Goal: Information Seeking & Learning: Find specific fact

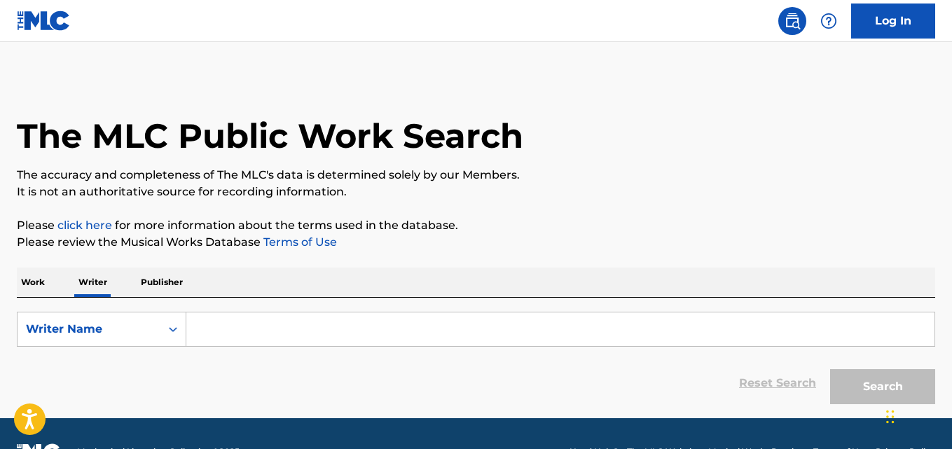
click at [266, 329] on input "Search Form" at bounding box center [560, 329] width 748 height 34
paste input "Xabier Martinez Sesma"
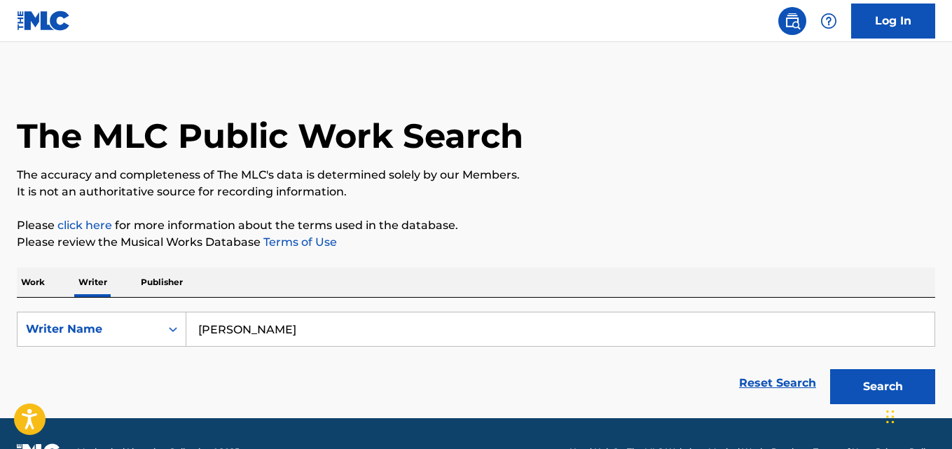
type input "Xabier Martinez Sesma"
click at [830, 369] on button "Search" at bounding box center [882, 386] width 105 height 35
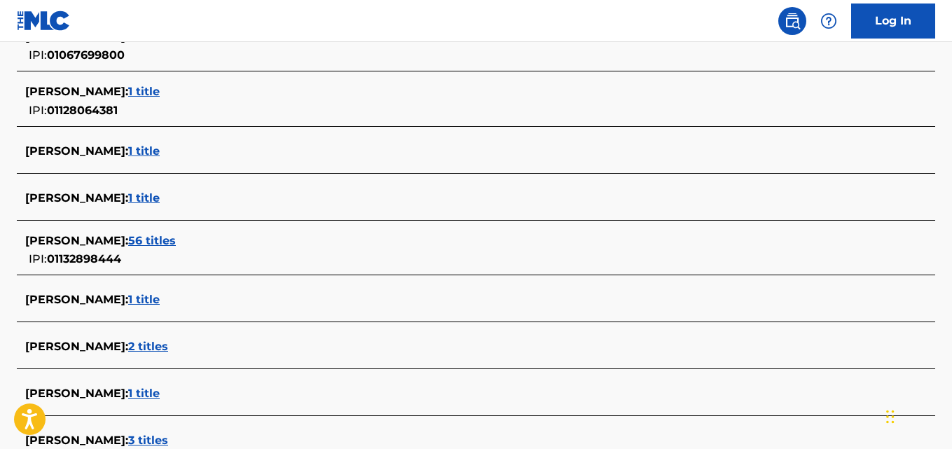
scroll to position [466, 0]
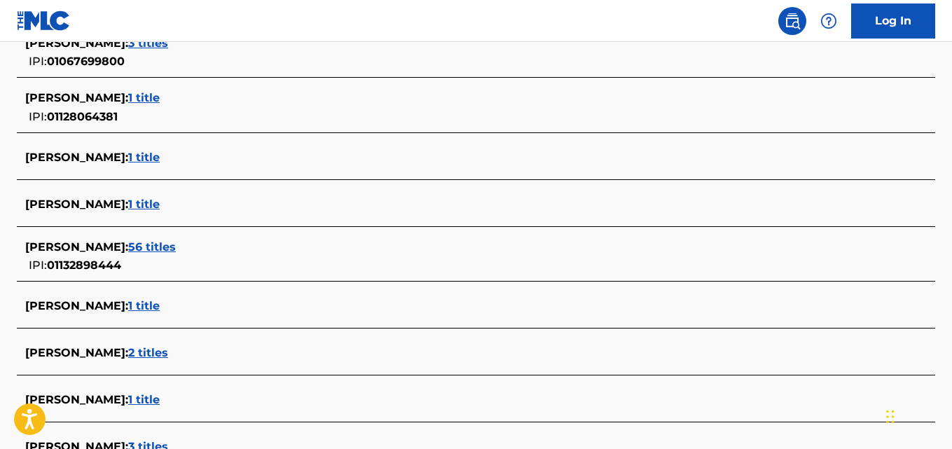
click at [160, 198] on span "1 title" at bounding box center [144, 203] width 32 height 13
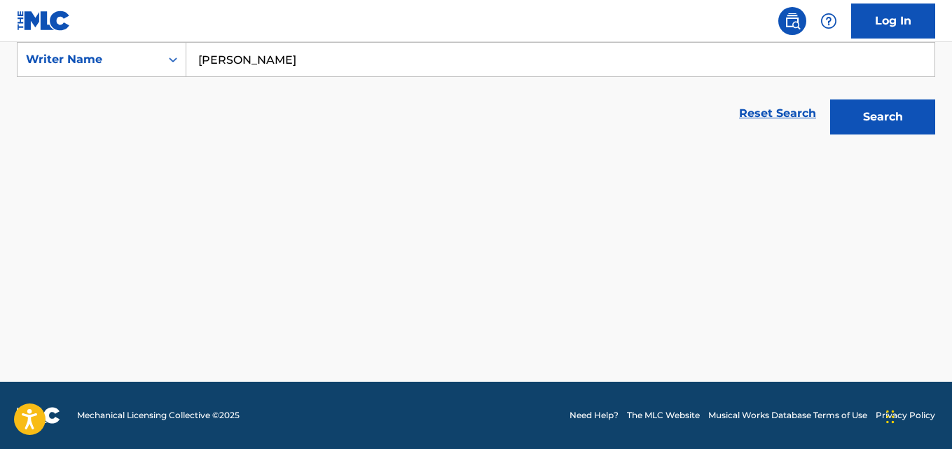
scroll to position [270, 0]
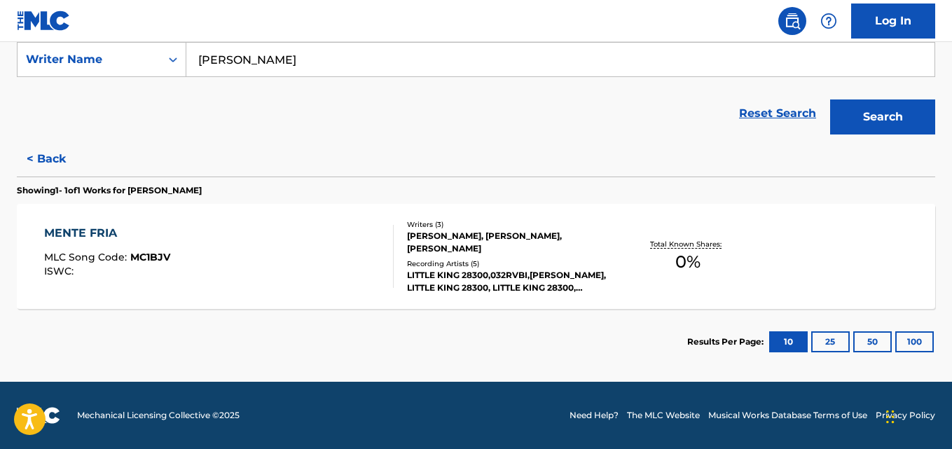
click at [419, 255] on div "Writers ( 3 ) RUBEN SERRANO HERNANDEZ, XABIER MARTINEZ SESMA, JUAN OLMO SAEZ Re…" at bounding box center [503, 256] width 218 height 75
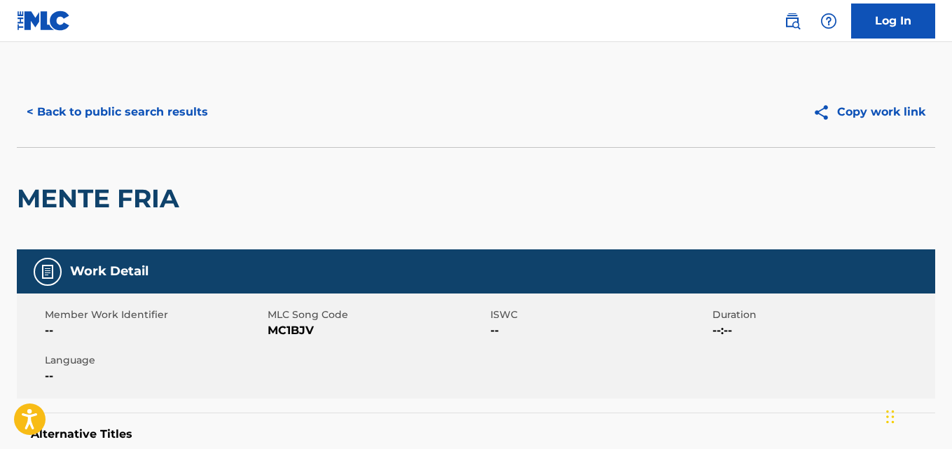
click at [96, 117] on button "< Back to public search results" at bounding box center [117, 112] width 201 height 35
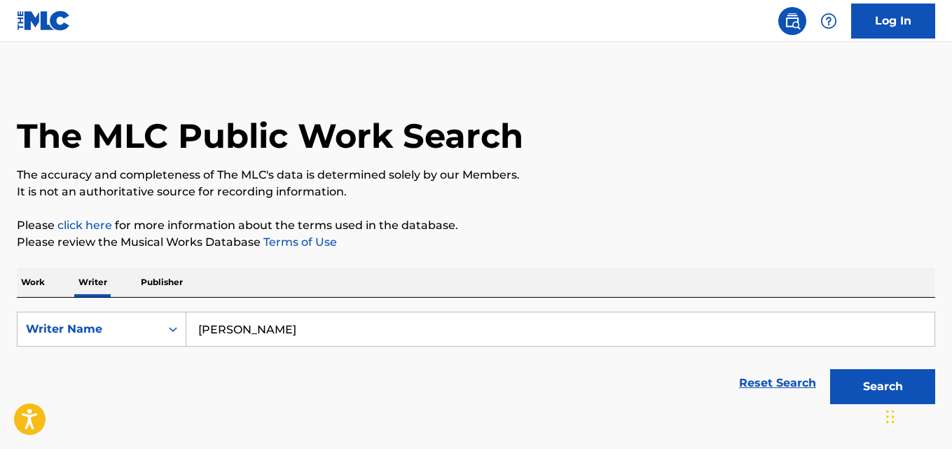
scroll to position [79, 0]
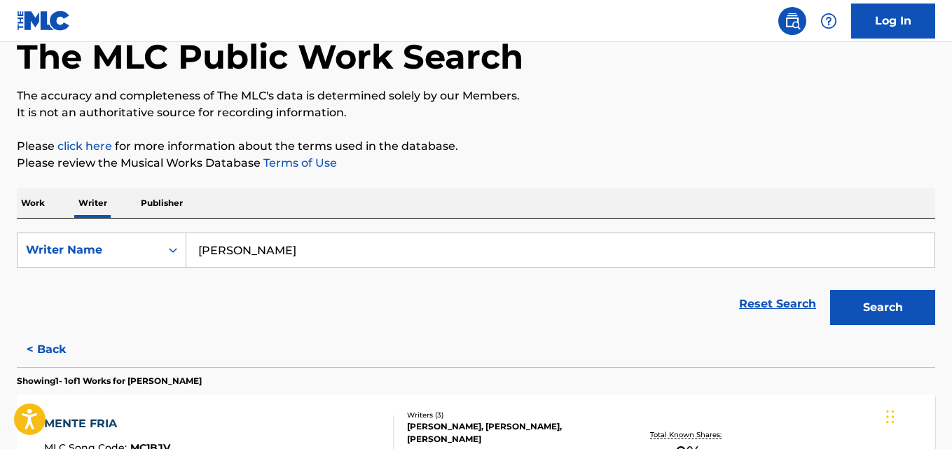
click at [60, 350] on button "< Back" at bounding box center [59, 349] width 84 height 35
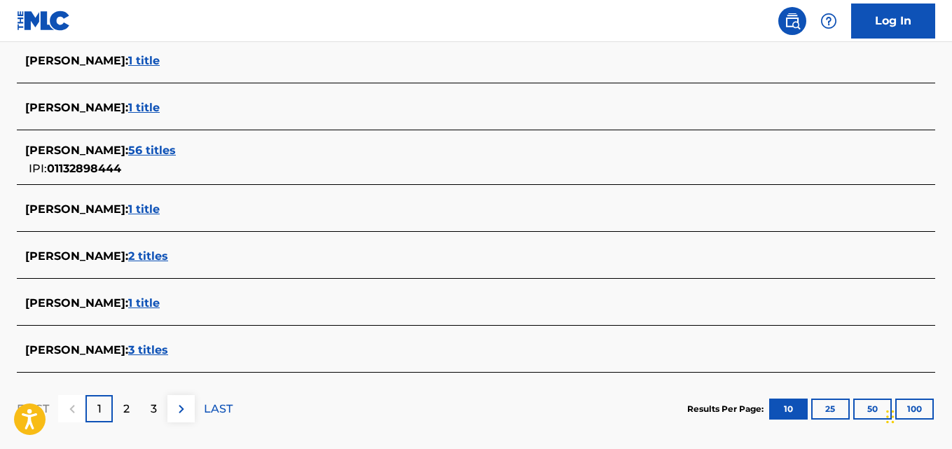
scroll to position [557, 0]
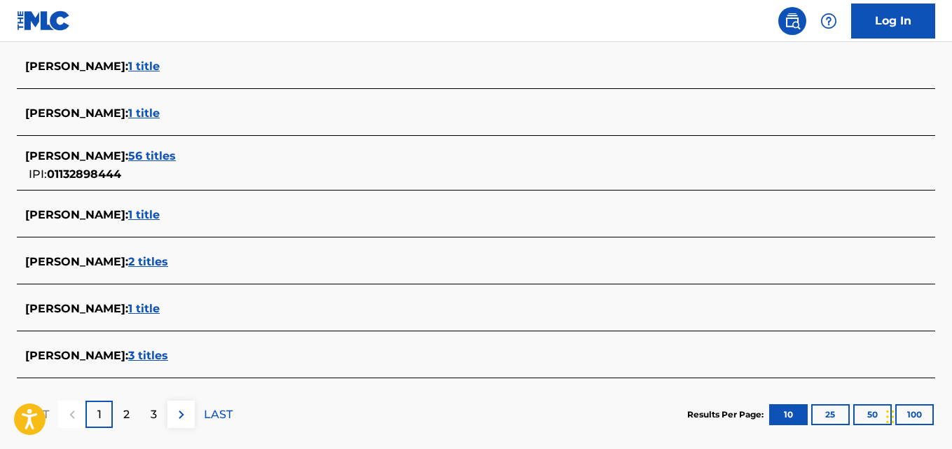
click at [169, 166] on div "XABIER MARTINEZ : 56 titles IPI: 01132898444" at bounding box center [457, 166] width 865 height 36
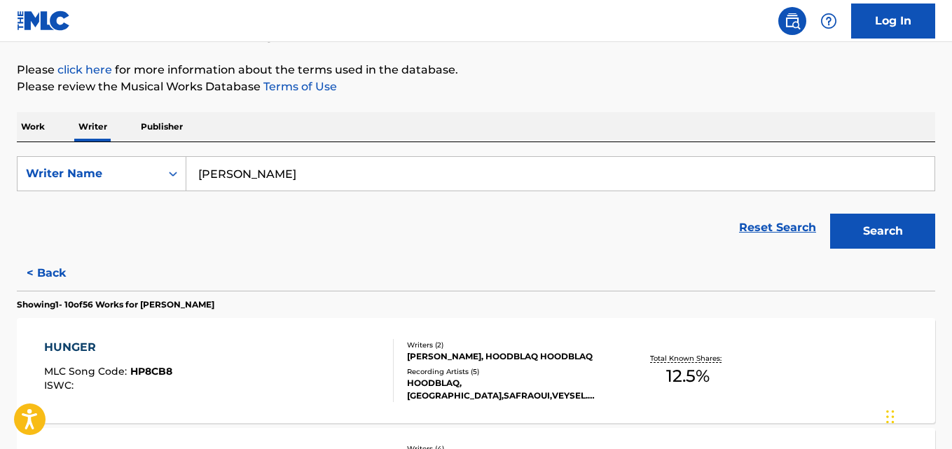
scroll to position [83, 0]
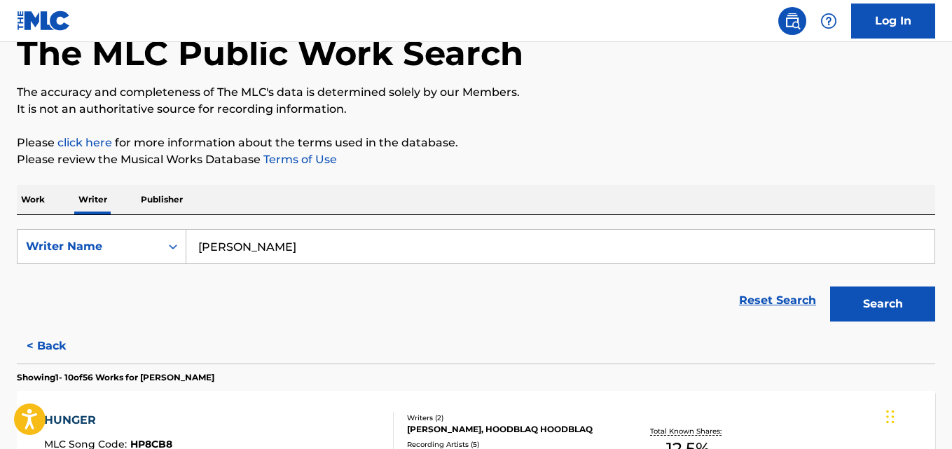
click at [369, 235] on input "Xabier Martinez Sesma" at bounding box center [560, 247] width 748 height 34
click at [366, 252] on input "Xabier Martinez Sesma" at bounding box center [560, 247] width 748 height 34
paste input "Veronica Melendez Coronado"
click at [830, 286] on button "Search" at bounding box center [882, 303] width 105 height 35
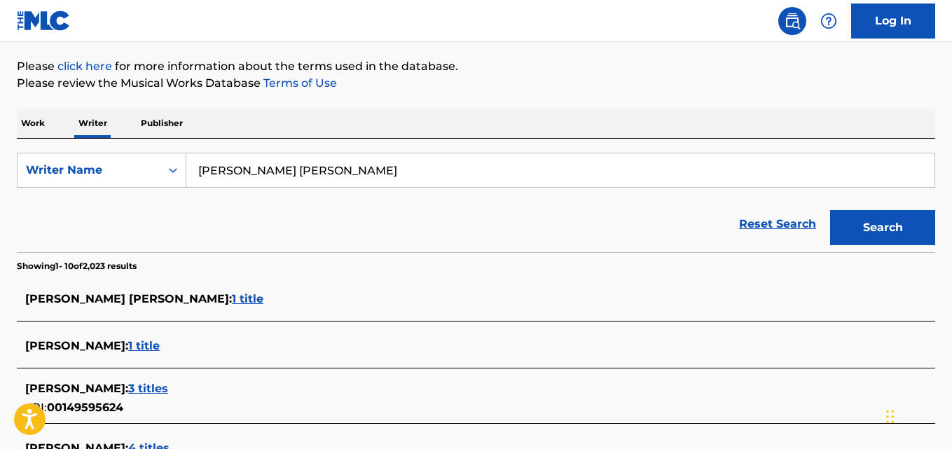
scroll to position [153, 0]
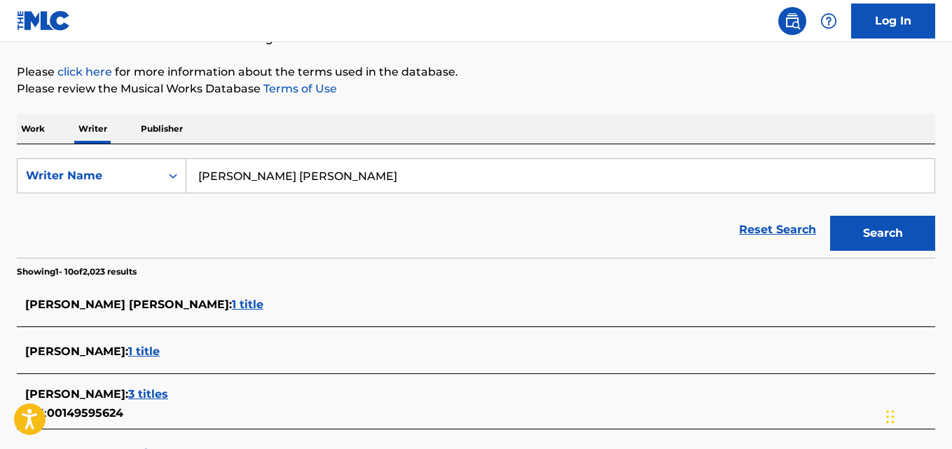
click at [416, 174] on input "Veronica Melendez Coronado" at bounding box center [560, 176] width 748 height 34
paste input "Temidola Awosika"
type input "Temidola Awosika"
click at [830, 216] on button "Search" at bounding box center [882, 233] width 105 height 35
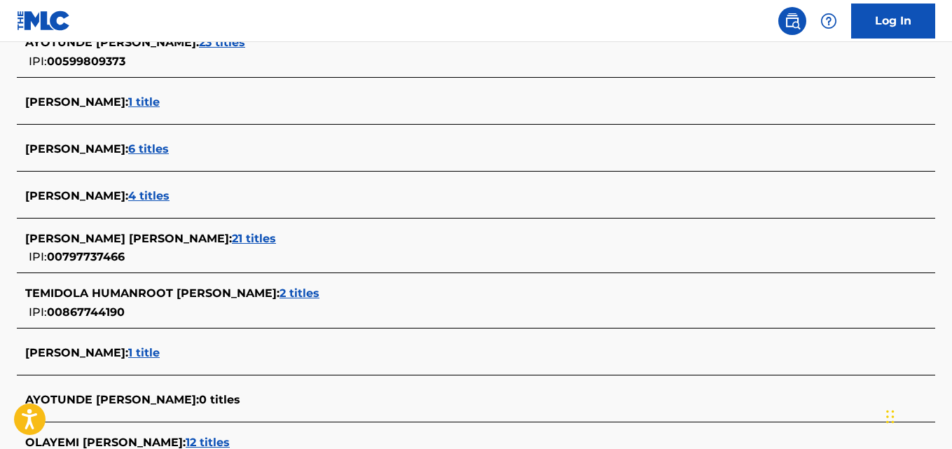
scroll to position [412, 0]
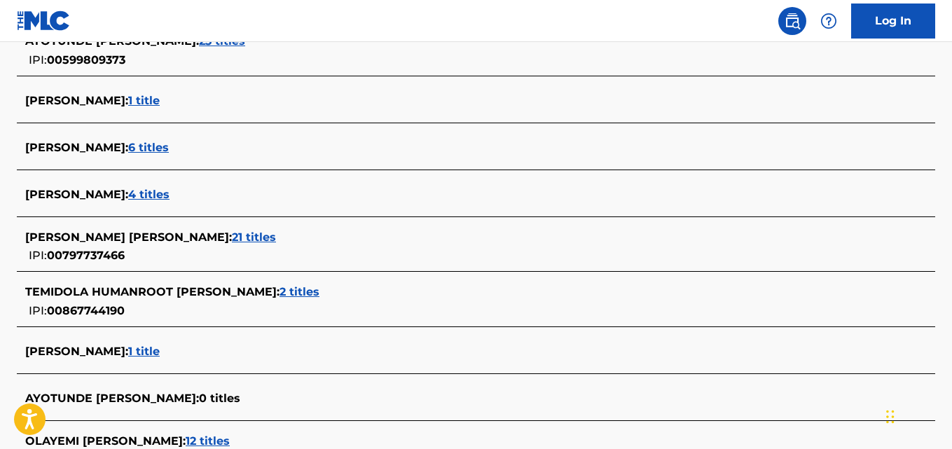
click at [272, 301] on div "TEMIDOLA HUMANROOT AWOSIKA : 2 titles IPI: 00867744190" at bounding box center [457, 302] width 865 height 36
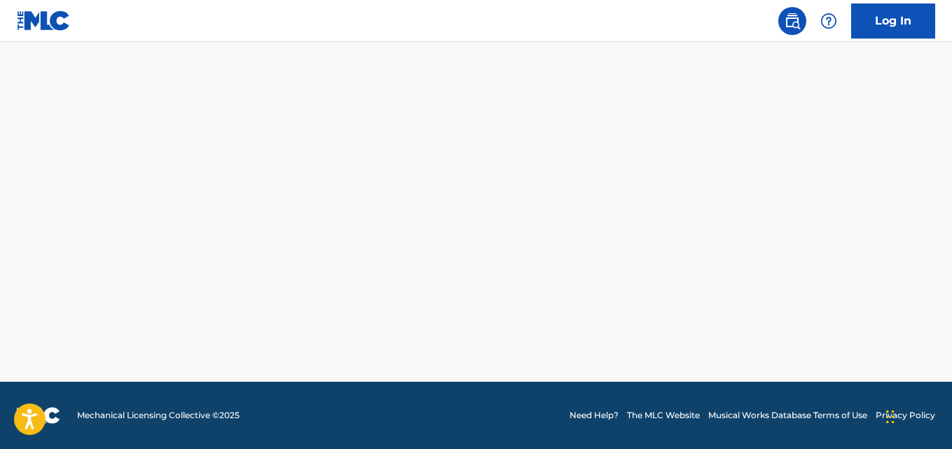
scroll to position [380, 0]
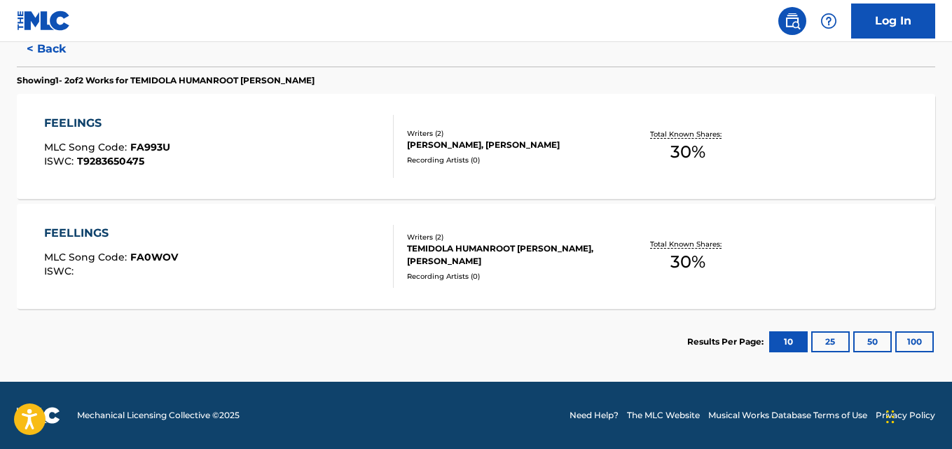
click at [460, 151] on div "ALESSANDRO VERNILLO, TEMIDOLA HUMANROOT AWOSIKA" at bounding box center [509, 145] width 204 height 13
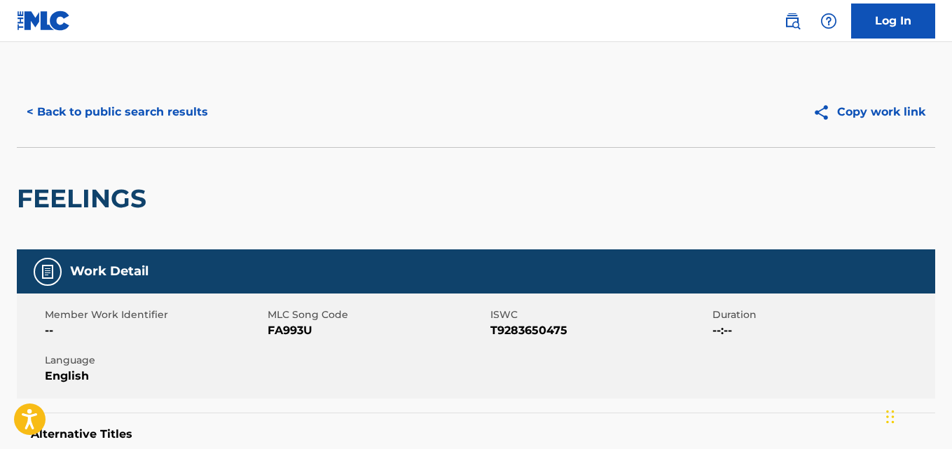
click at [196, 101] on button "< Back to public search results" at bounding box center [117, 112] width 201 height 35
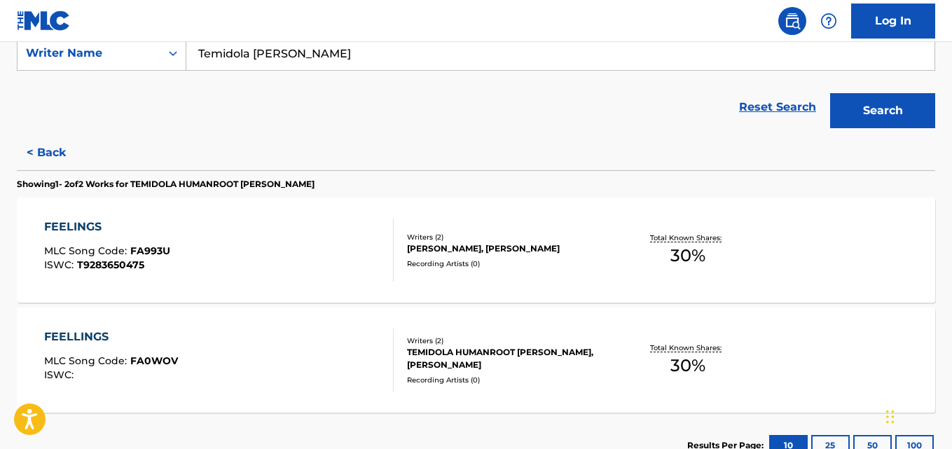
scroll to position [279, 0]
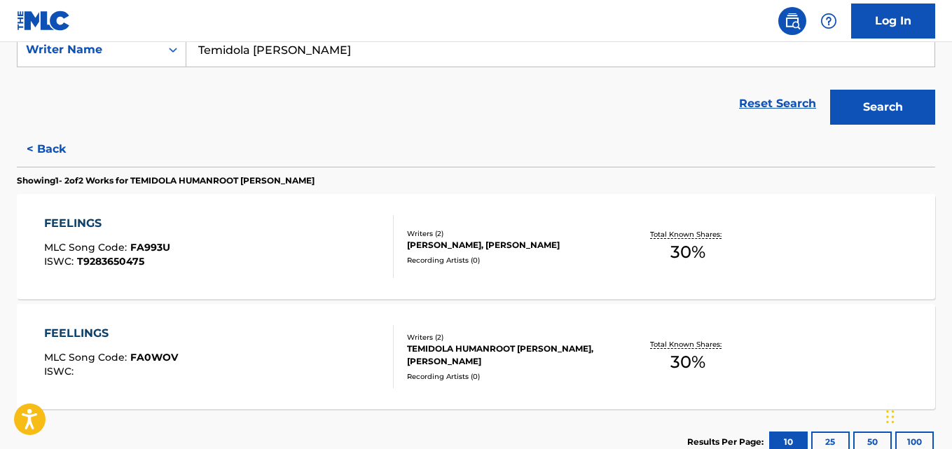
click at [45, 142] on button "< Back" at bounding box center [59, 149] width 84 height 35
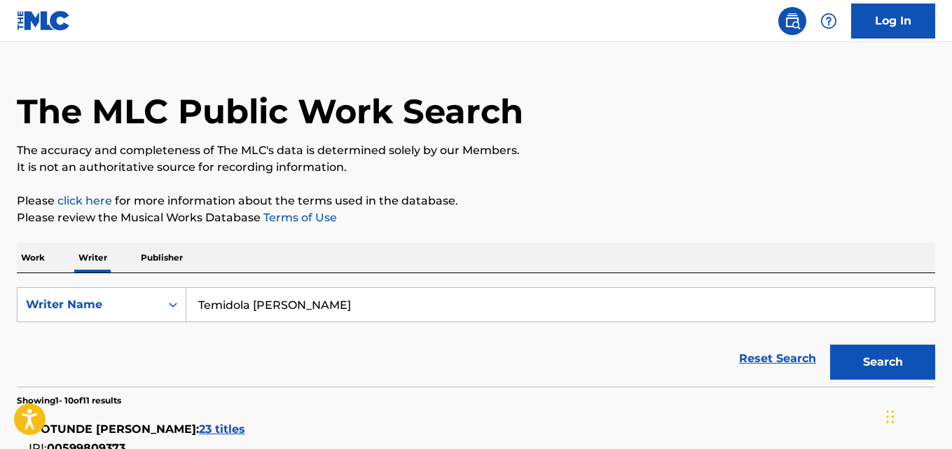
scroll to position [20, 0]
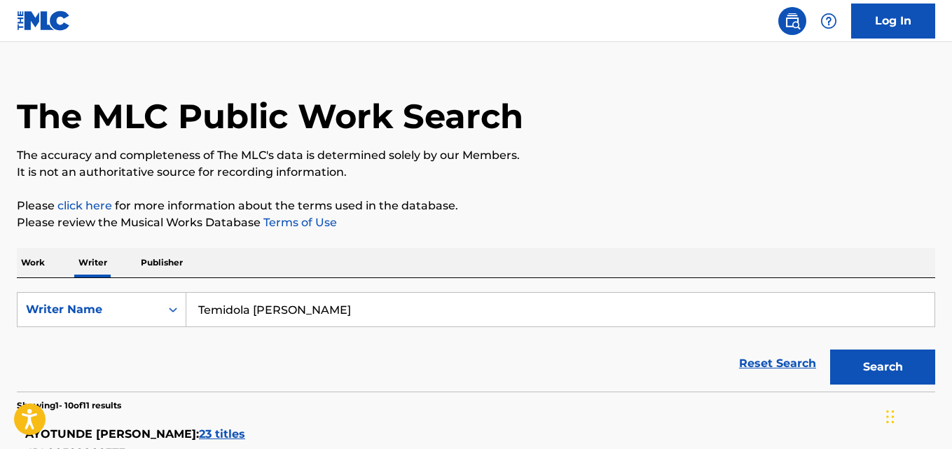
click at [335, 305] on input "Temidola Awosika" at bounding box center [560, 310] width 748 height 34
paste input "Quentin J Rountree"
click at [830, 349] on button "Search" at bounding box center [882, 366] width 105 height 35
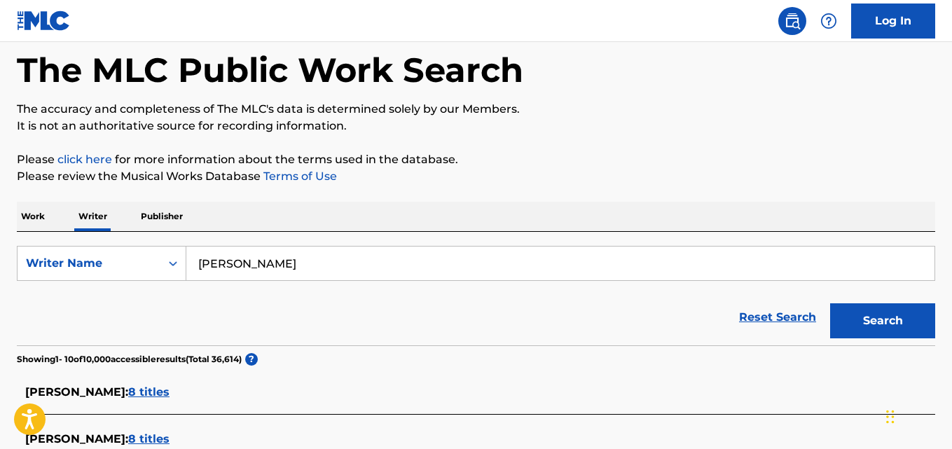
scroll to position [64, 0]
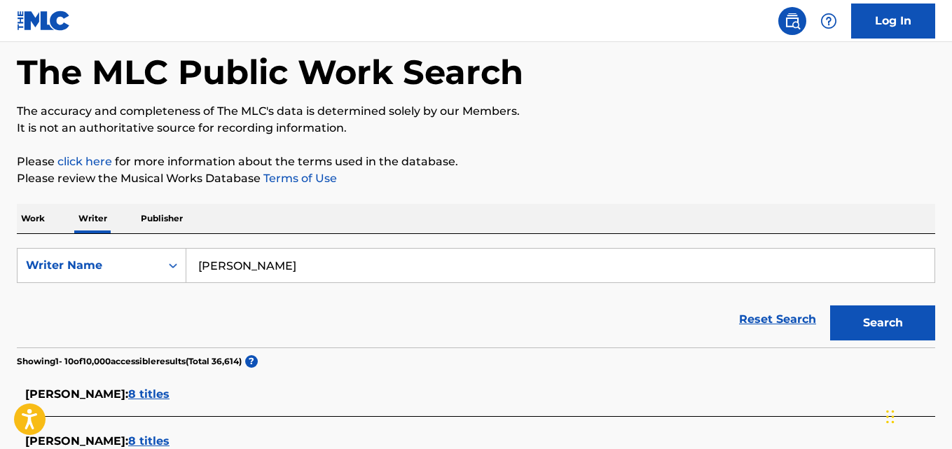
click at [365, 263] on input "Quentin J Rountree" at bounding box center [560, 266] width 748 height 34
paste input "Naam Sujal"
click at [857, 329] on button "Search" at bounding box center [882, 322] width 105 height 35
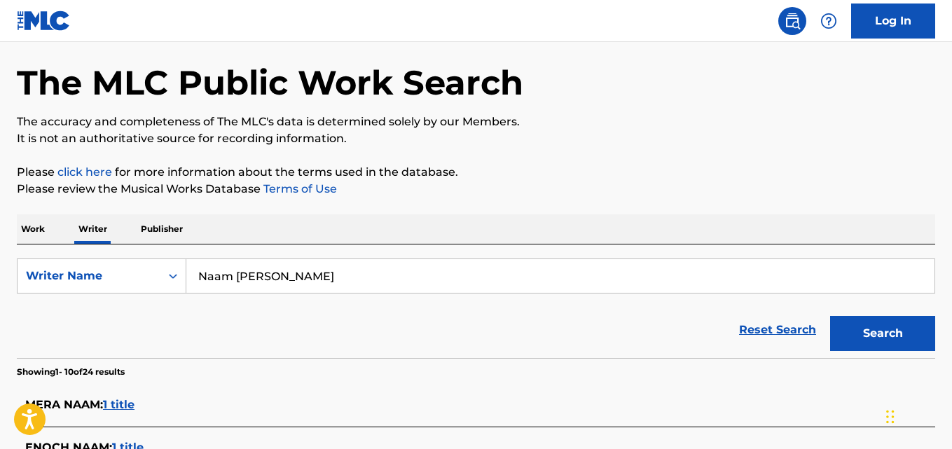
scroll to position [46, 0]
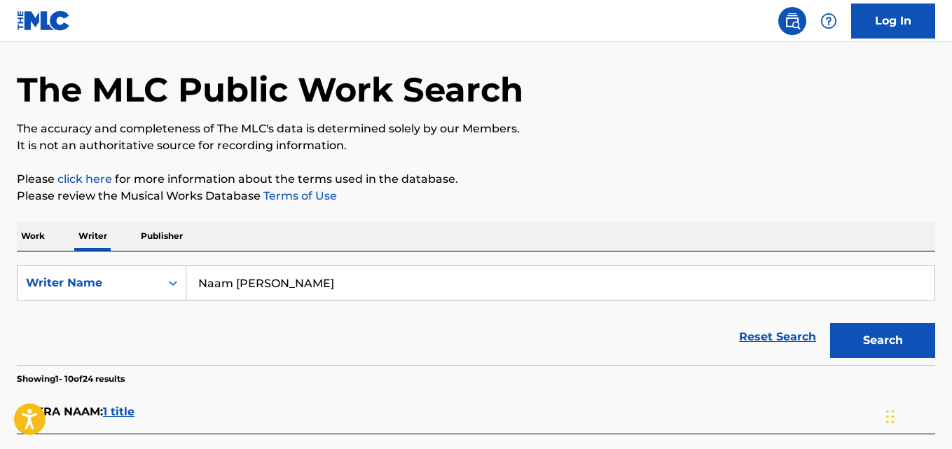
click at [354, 289] on input "Naam Sujal" at bounding box center [560, 283] width 748 height 34
paste input "Muhammad Sulthon Kami"
click at [892, 354] on button "Search" at bounding box center [882, 340] width 105 height 35
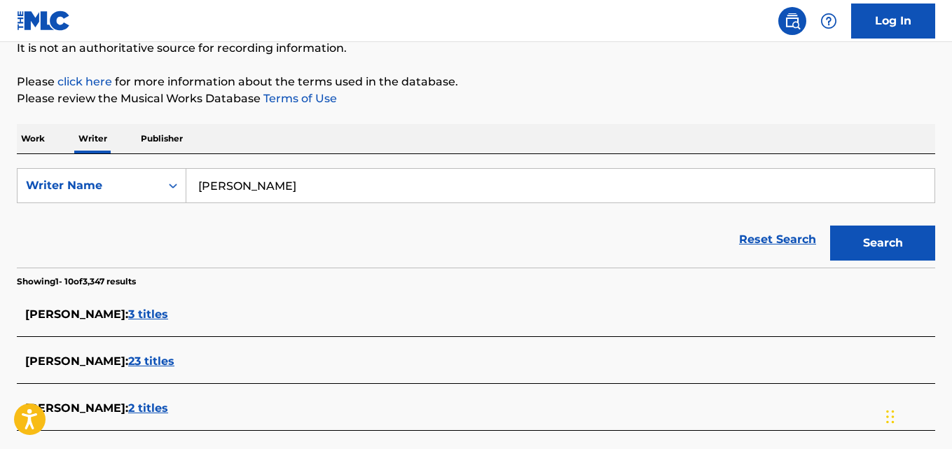
scroll to position [0, 0]
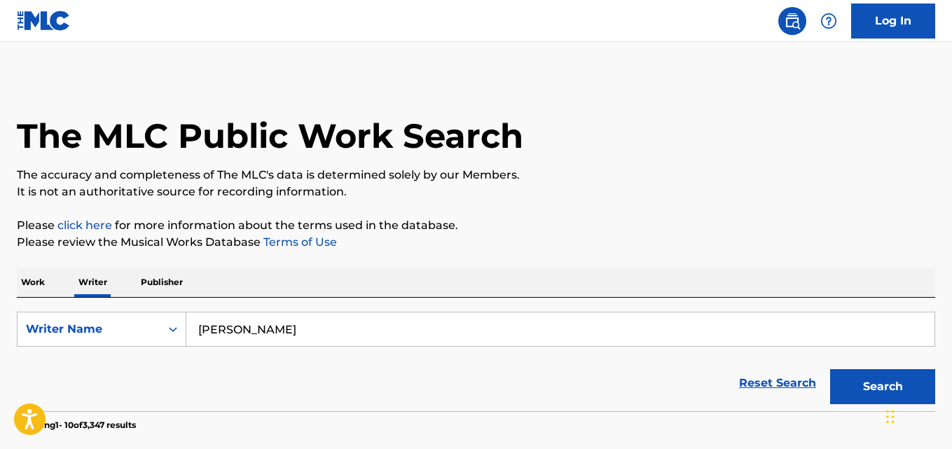
click at [330, 331] on input "Muhammad Sulthon Kamil" at bounding box center [560, 329] width 748 height 34
paste input "C Zali"
click at [830, 369] on button "Search" at bounding box center [882, 386] width 105 height 35
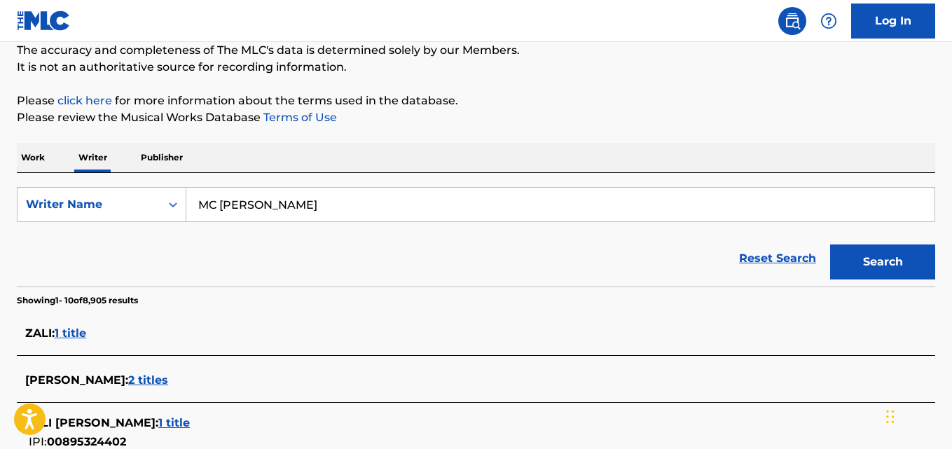
scroll to position [124, 0]
click at [406, 199] on input "MC Zali" at bounding box center [560, 205] width 748 height 34
paste input "Kyrylo Tymoshenko"
click at [830, 245] on button "Search" at bounding box center [882, 262] width 105 height 35
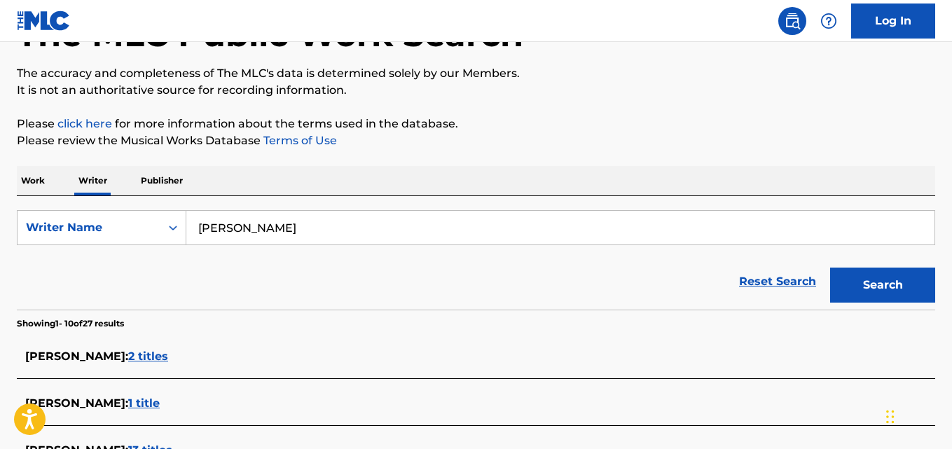
scroll to position [78, 0]
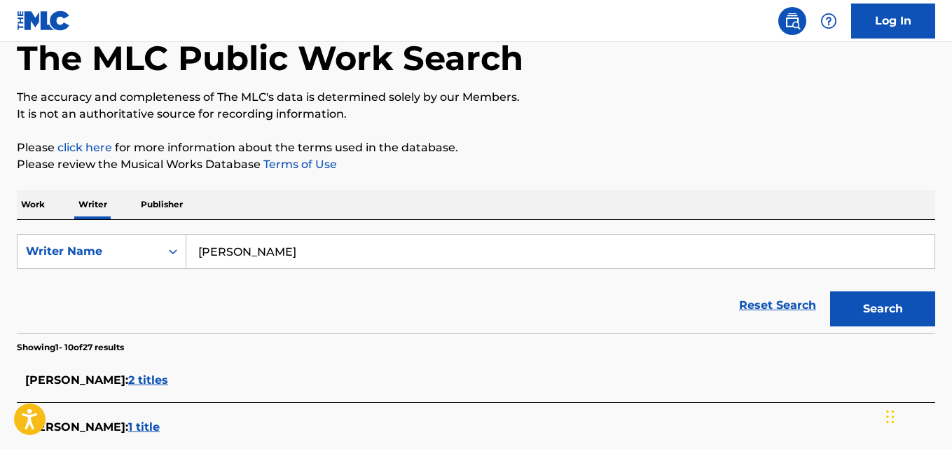
click at [369, 249] on input "Kyrylo Tymoshenko" at bounding box center [560, 252] width 748 height 34
paste input "obe Andrei Dionela"
type input "Kobe Andrei Dionela"
click at [830, 291] on button "Search" at bounding box center [882, 308] width 105 height 35
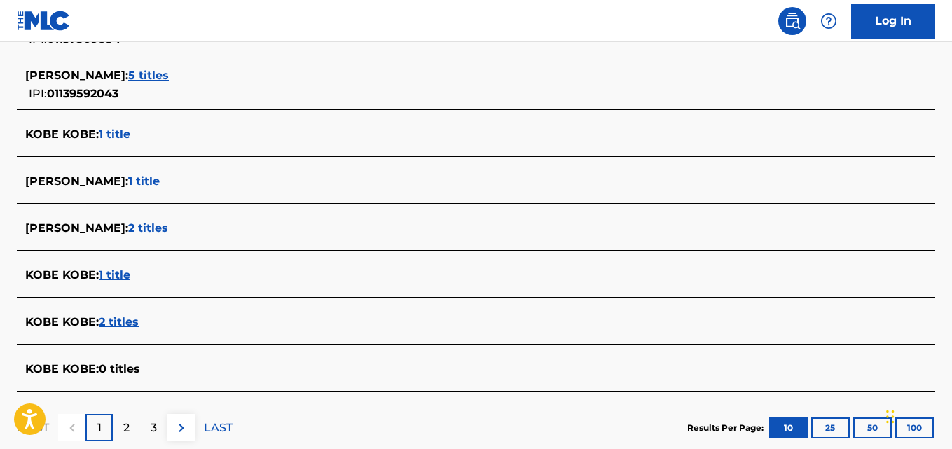
scroll to position [538, 0]
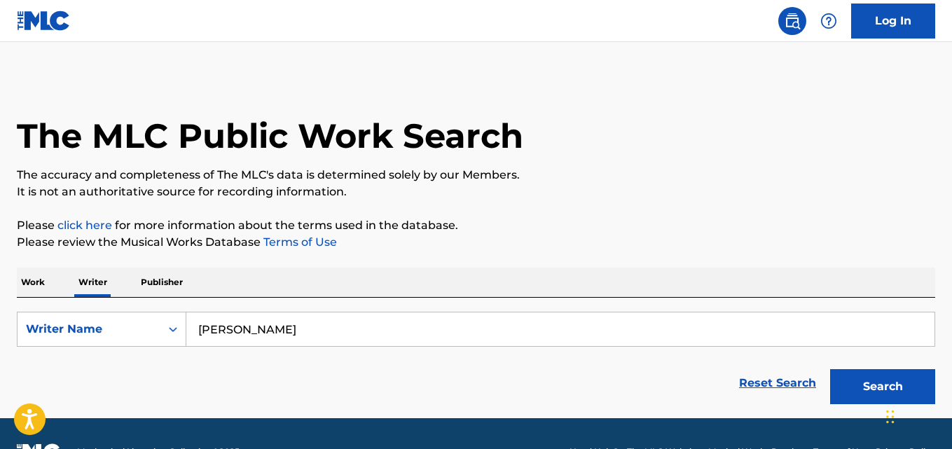
click at [830, 369] on button "Search" at bounding box center [882, 386] width 105 height 35
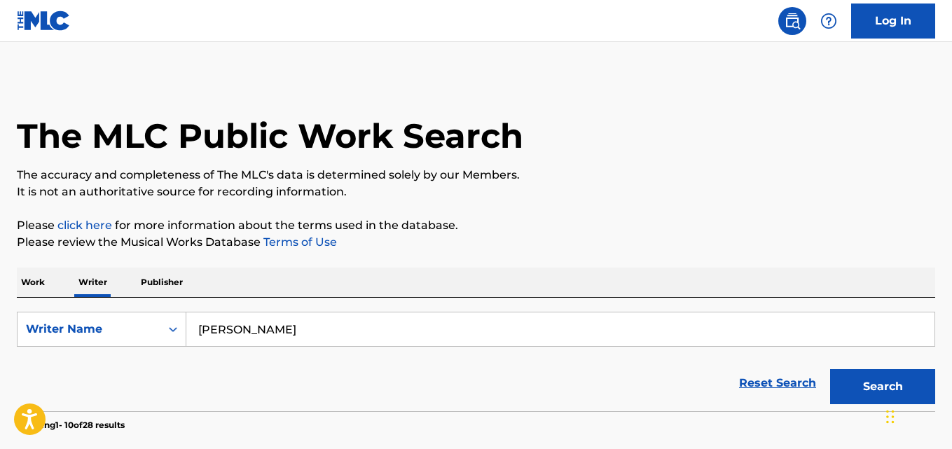
click at [389, 333] on input "Lorien Testard" at bounding box center [560, 329] width 748 height 34
paste input "Samar Jafri"
click at [864, 375] on button "Search" at bounding box center [882, 386] width 105 height 35
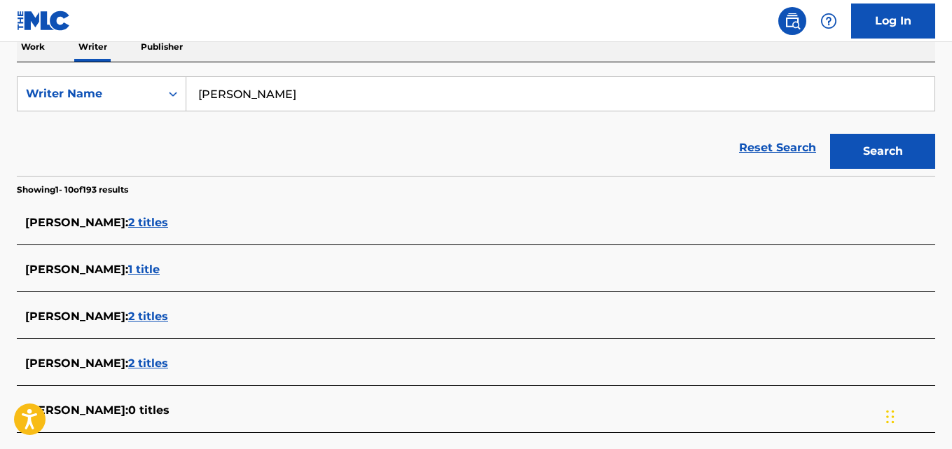
scroll to position [231, 0]
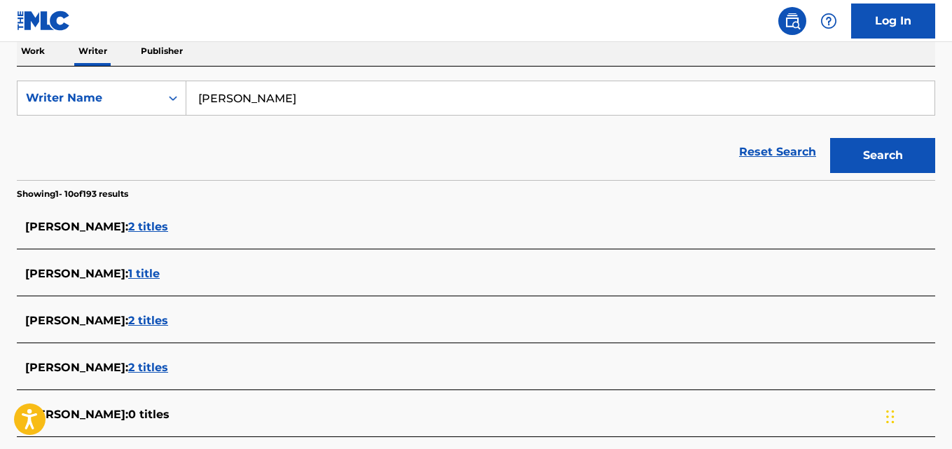
click at [410, 102] on input "Samar Jafri" at bounding box center [560, 98] width 748 height 34
paste input "Daniel Suamalon Siregar"
click at [830, 138] on button "Search" at bounding box center [882, 155] width 105 height 35
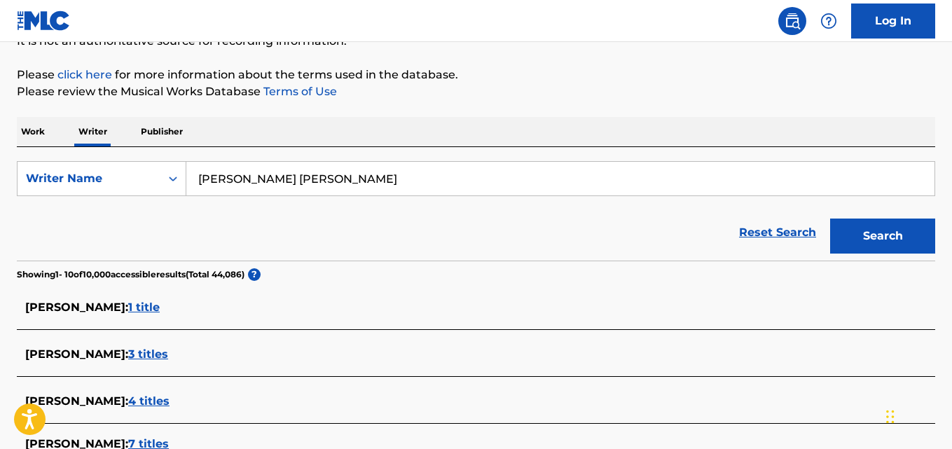
scroll to position [0, 0]
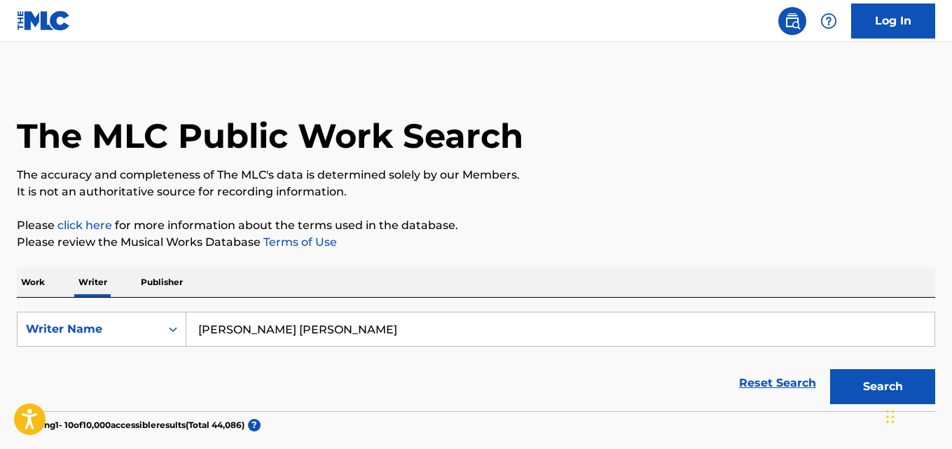
click at [370, 332] on input "Daniel Suamalon Siregar" at bounding box center [560, 329] width 748 height 34
paste input "Cindy Angelina"
click at [830, 369] on button "Search" at bounding box center [882, 386] width 105 height 35
click at [341, 324] on input "Cindy Angelina" at bounding box center [560, 329] width 748 height 34
paste input "Babalwa Mavuso"
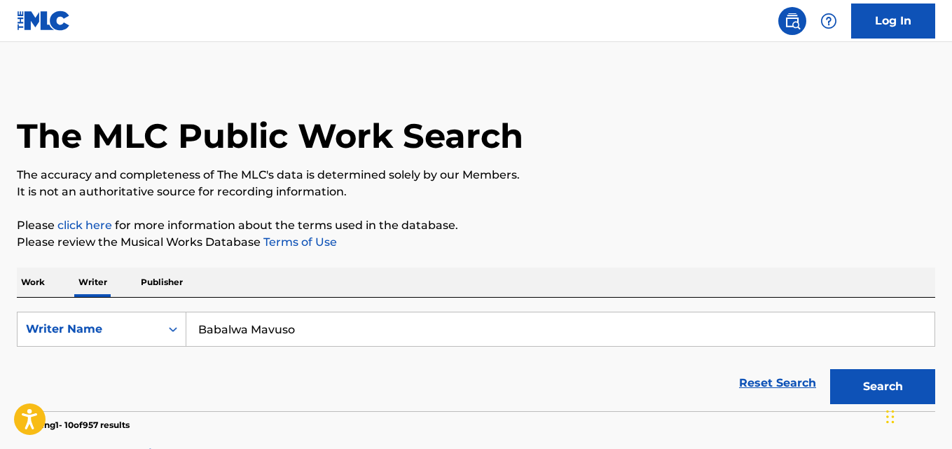
type input "Babalwa Mavuso"
click at [830, 369] on button "Search" at bounding box center [882, 386] width 105 height 35
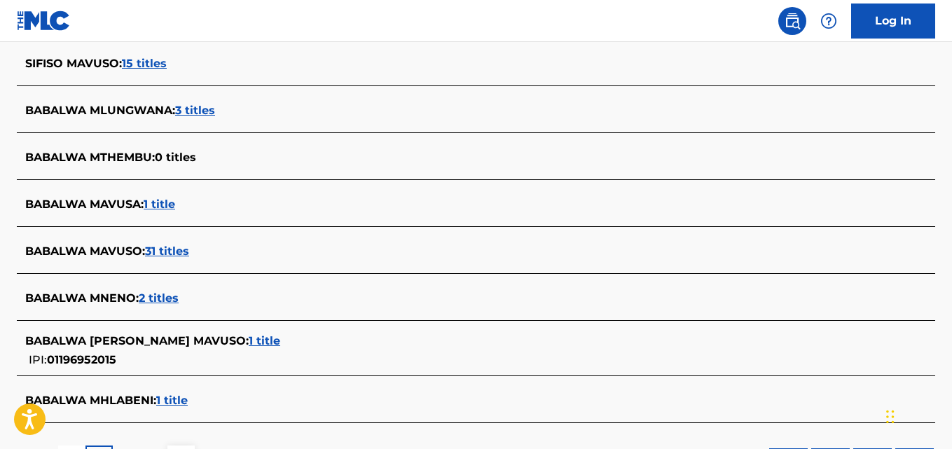
scroll to position [489, 0]
click at [195, 256] on div "BABALWA MAVUSO : 31 titles" at bounding box center [457, 250] width 865 height 17
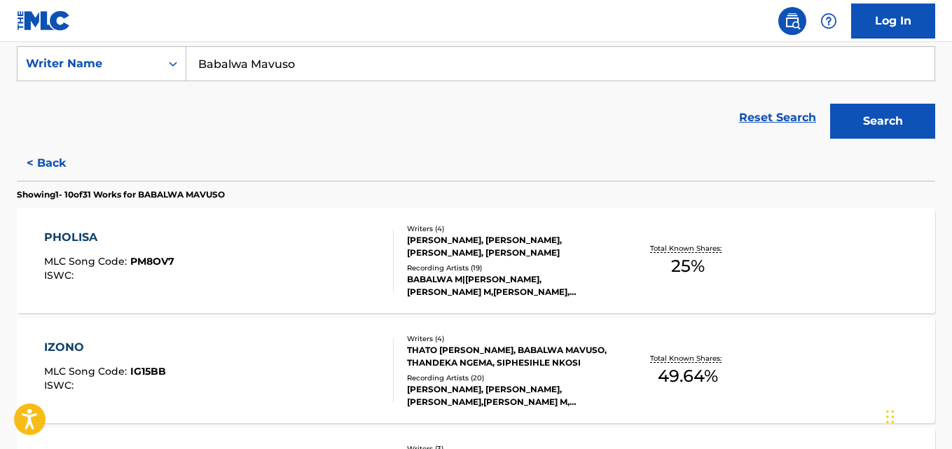
click at [847, 260] on div "PHOLISA MLC Song Code : PM8OV7 ISWC : Writers ( 4 ) PHELELA MATHONSI, BABALWA M…" at bounding box center [476, 260] width 918 height 105
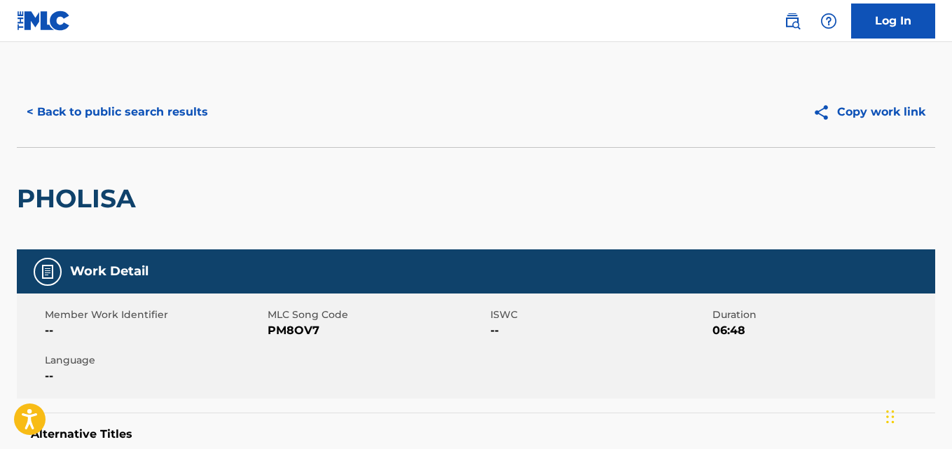
click at [69, 111] on button "< Back to public search results" at bounding box center [117, 112] width 201 height 35
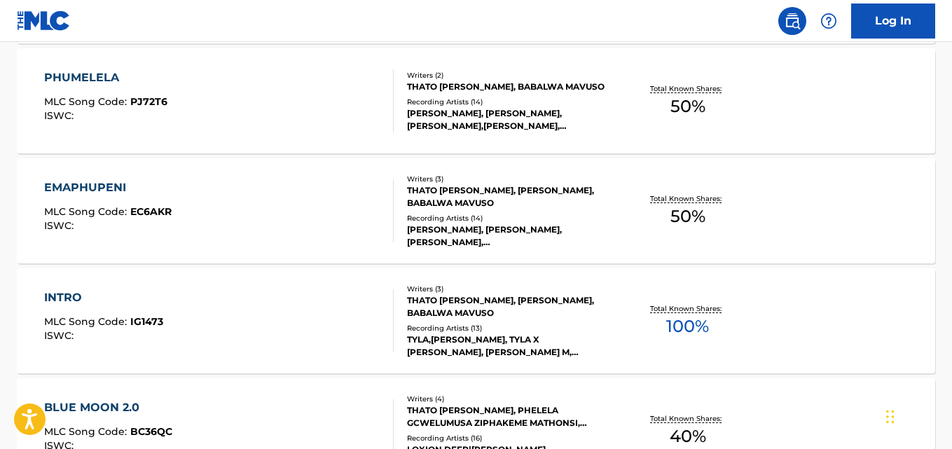
scroll to position [756, 0]
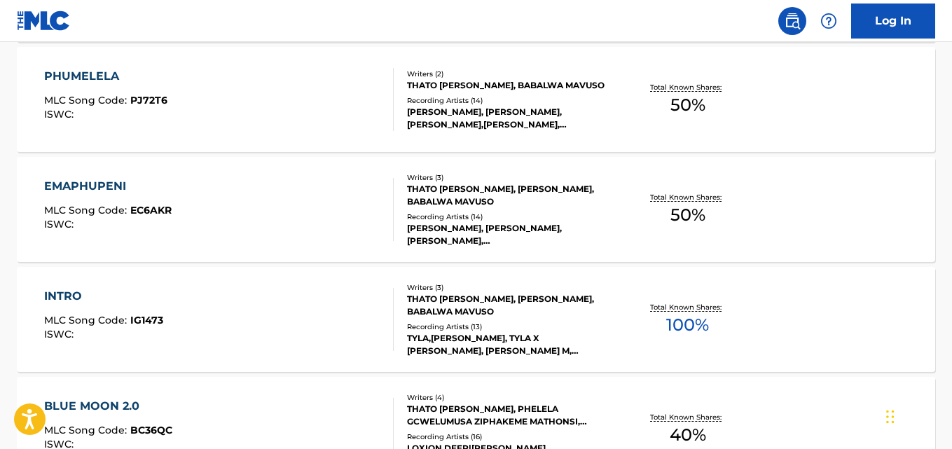
click at [826, 312] on div "INTRO MLC Song Code : IG1473 ISWC : Writers ( 3 ) THATO KELVIN LETWABA, SEKIWE …" at bounding box center [476, 319] width 918 height 105
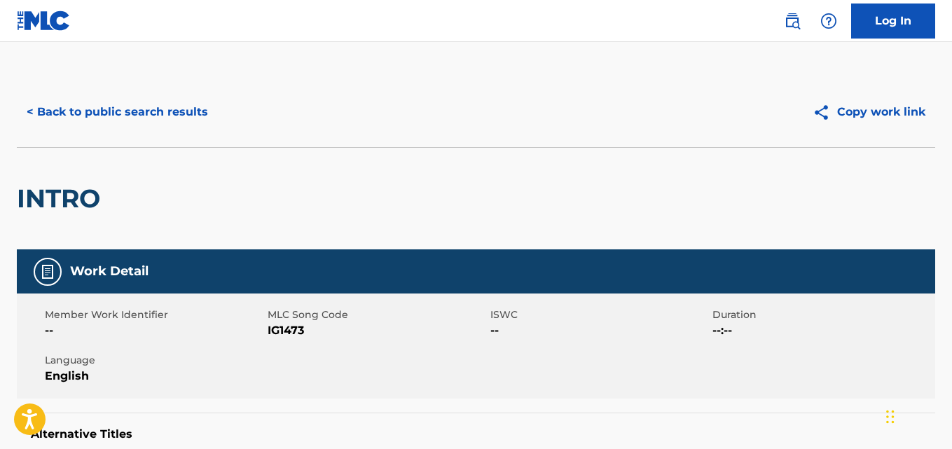
click at [38, 99] on button "< Back to public search results" at bounding box center [117, 112] width 201 height 35
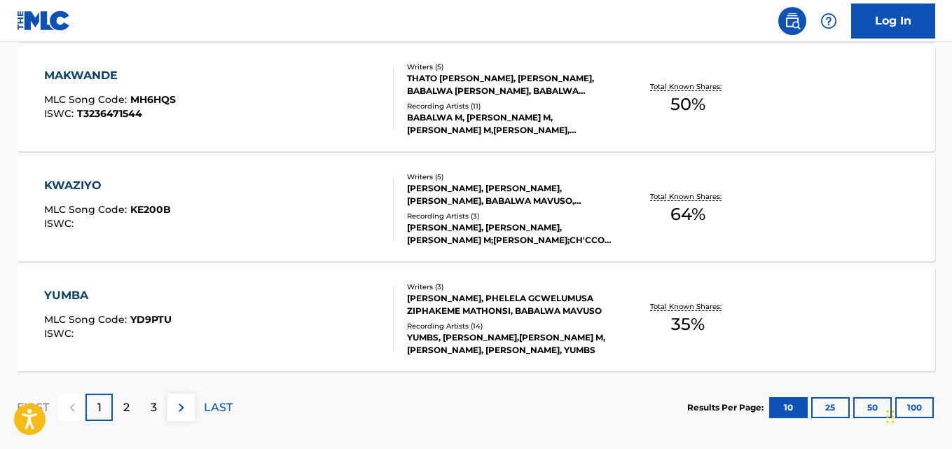
scroll to position [1203, 0]
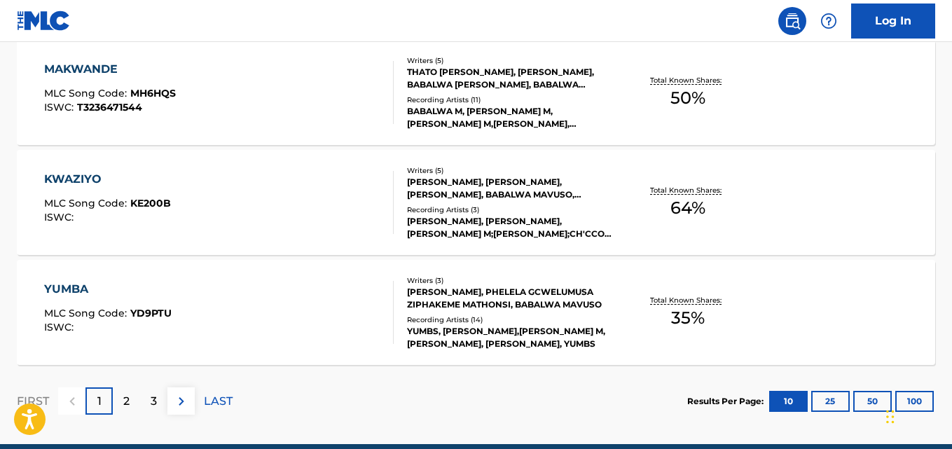
click at [839, 288] on div "YUMBA MLC Song Code : YD9PTU ISWC : Writers ( 3 ) AYANDA YUMBA, PHELELA GCWELUM…" at bounding box center [476, 312] width 918 height 105
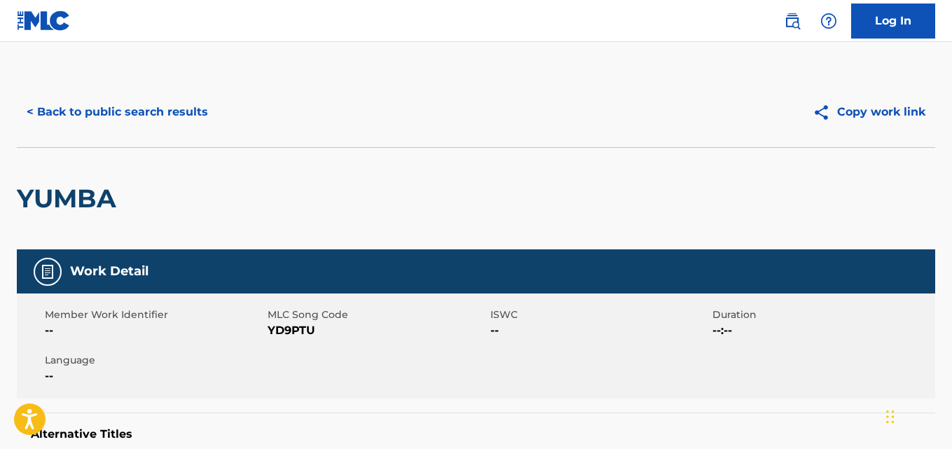
click at [53, 117] on button "< Back to public search results" at bounding box center [117, 112] width 201 height 35
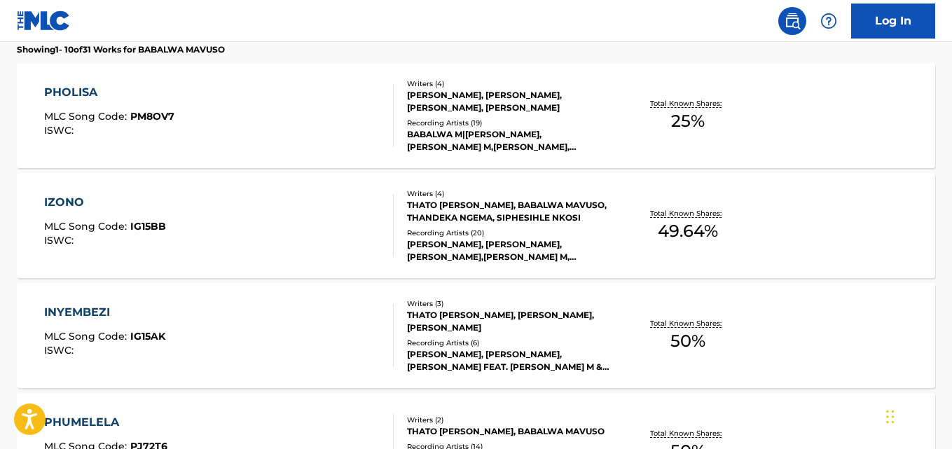
scroll to position [412, 0]
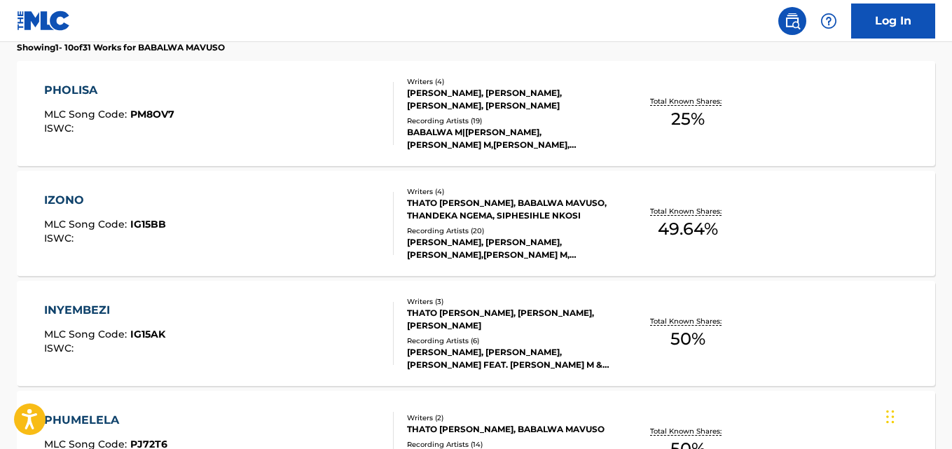
click at [872, 208] on div "IZONO MLC Song Code : IG15BB ISWC : Writers ( 4 ) THATO KELVIN LETWABA, BABALWA…" at bounding box center [476, 223] width 918 height 105
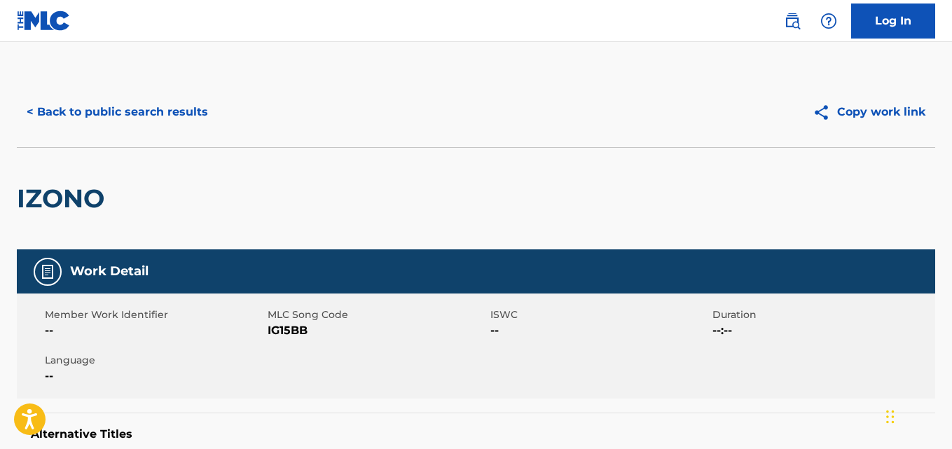
click at [64, 123] on button "< Back to public search results" at bounding box center [117, 112] width 201 height 35
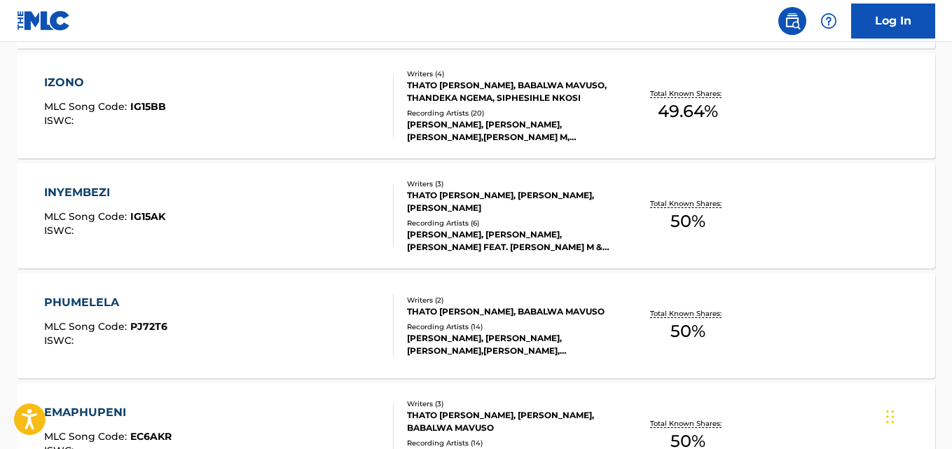
scroll to position [532, 0]
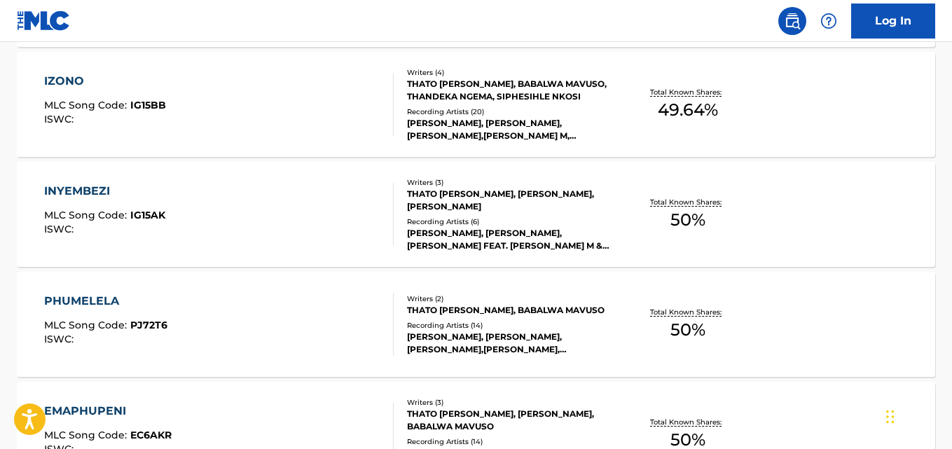
click at [882, 199] on div "INYEMBEZI MLC Song Code : IG15AK ISWC : Writers ( 3 ) THATO KELVIN LETWABA, BAB…" at bounding box center [476, 214] width 918 height 105
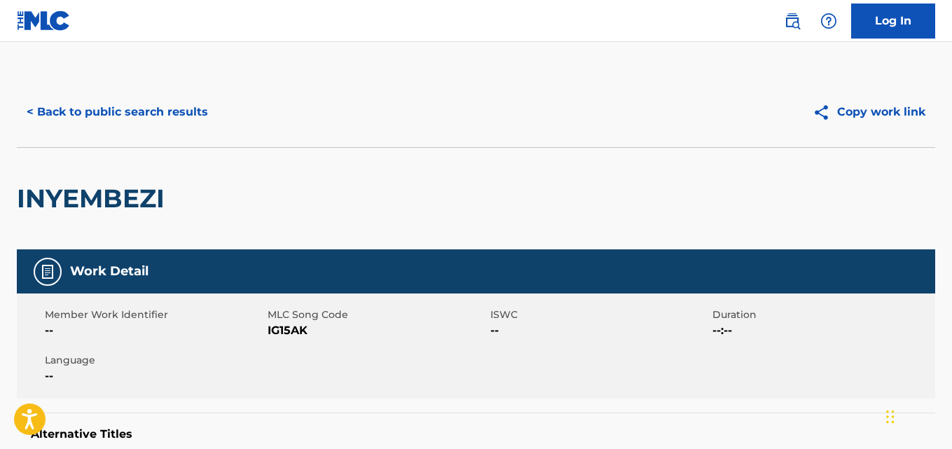
click at [59, 100] on button "< Back to public search results" at bounding box center [117, 112] width 201 height 35
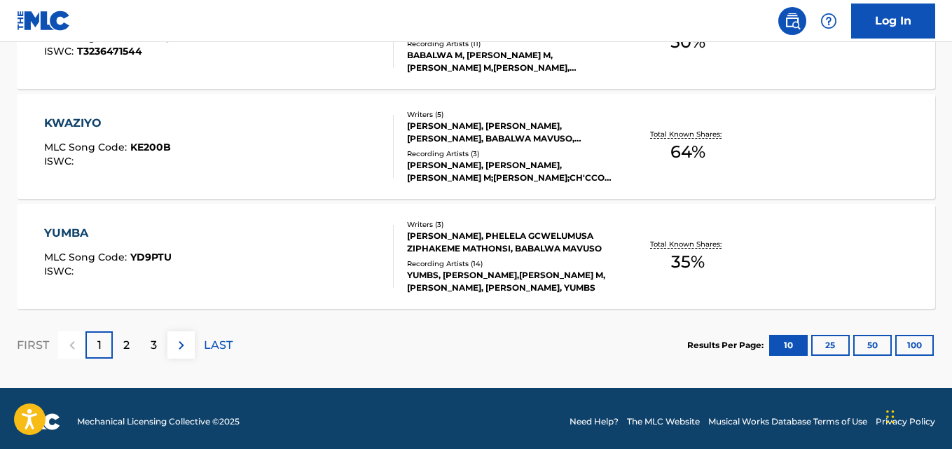
scroll to position [1265, 0]
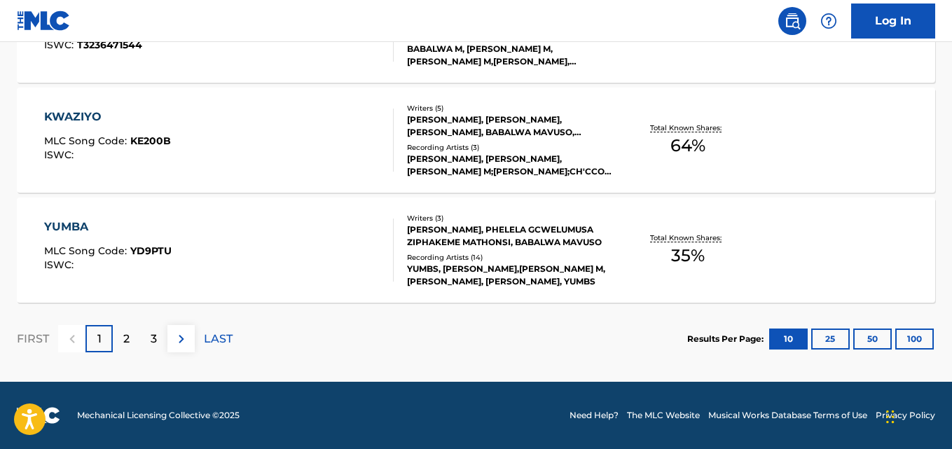
click at [856, 132] on div "KWAZIYO MLC Song Code : KE200B ISWC : Writers ( 5 ) AYANDA YUMBA, THATO KELVIN …" at bounding box center [476, 140] width 918 height 105
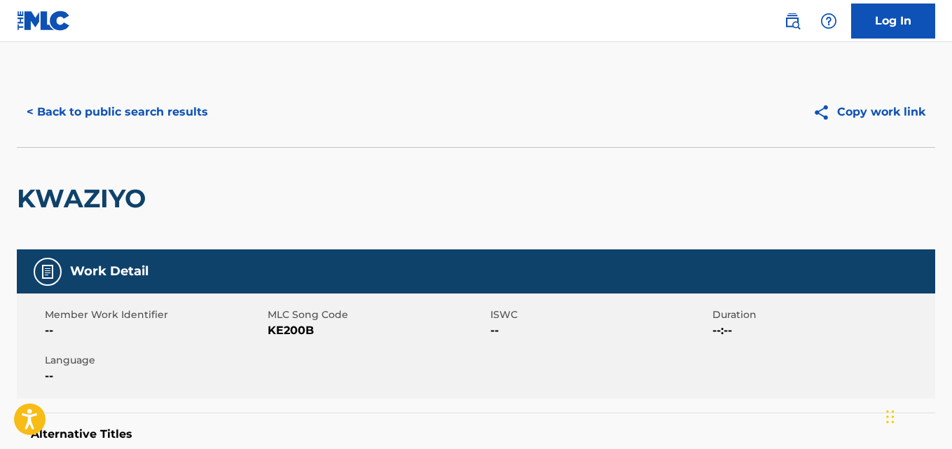
click at [32, 99] on button "< Back to public search results" at bounding box center [117, 112] width 201 height 35
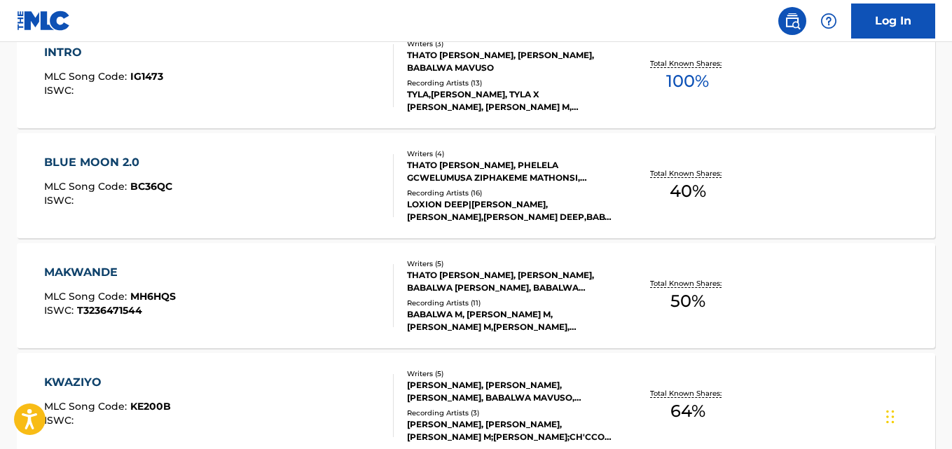
scroll to position [1265, 0]
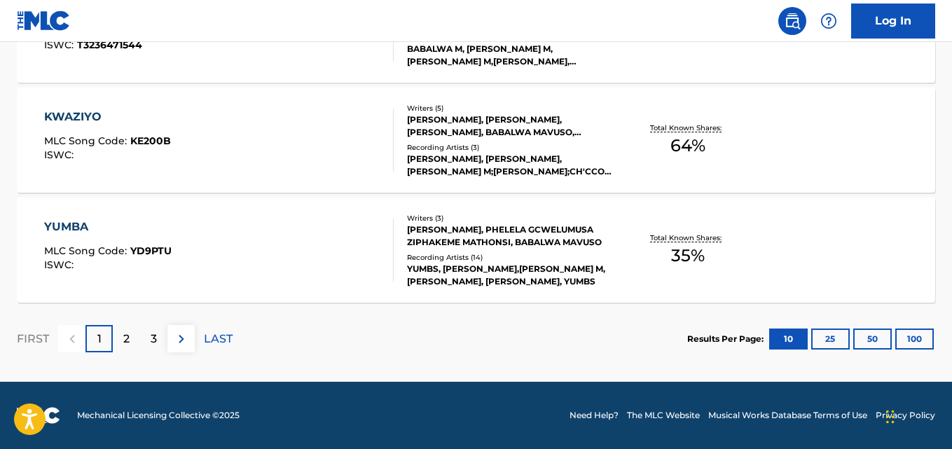
click at [125, 341] on p "2" at bounding box center [126, 339] width 6 height 17
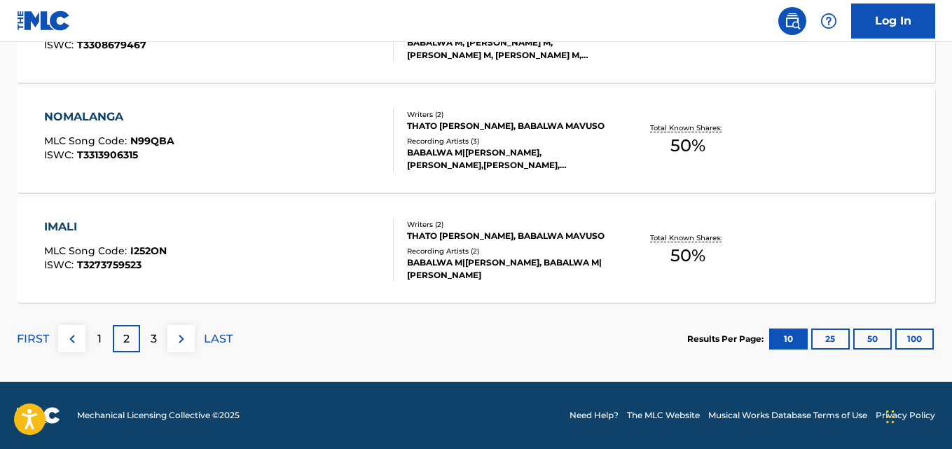
click at [847, 231] on div "IMALI MLC Song Code : I252ON ISWC : T3273759523 Writers ( 2 ) THATO KELVIN LETW…" at bounding box center [476, 249] width 918 height 105
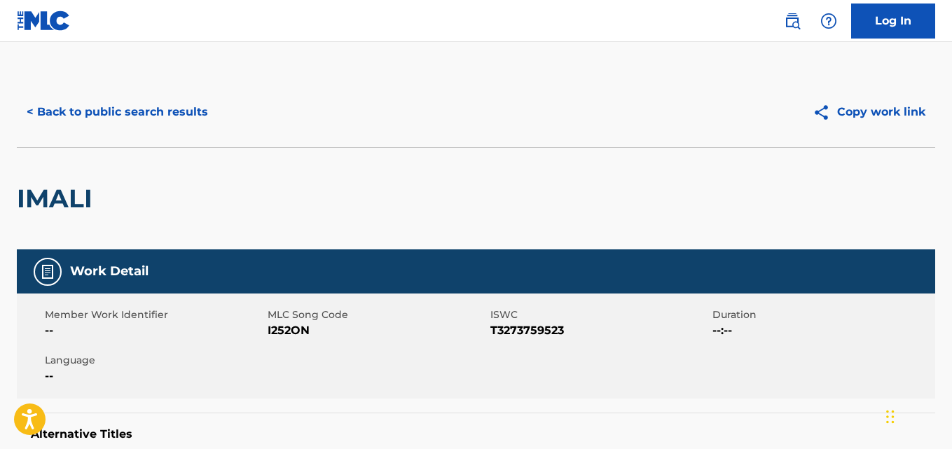
click at [85, 120] on button "< Back to public search results" at bounding box center [117, 112] width 201 height 35
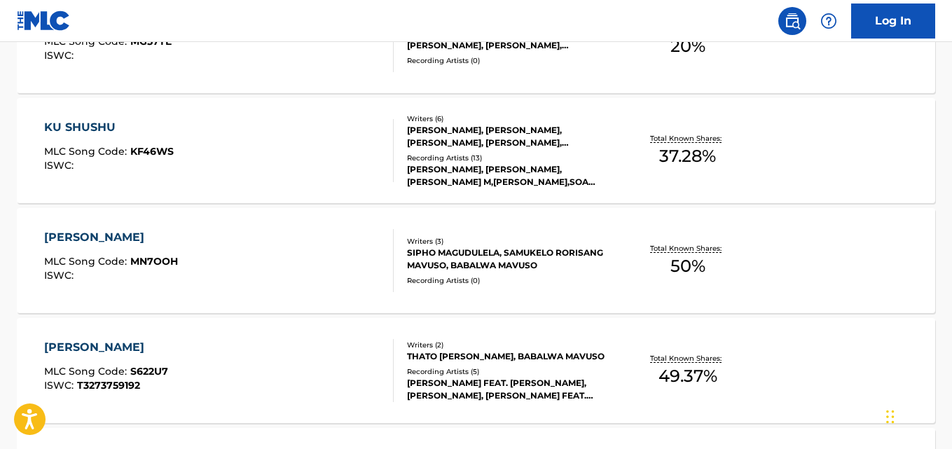
scroll to position [486, 0]
click at [847, 255] on div "MANDELA MLC Song Code : MN7OOH ISWC : Writers ( 3 ) SIPHO MAGUDULELA, SAMUKELO …" at bounding box center [476, 259] width 918 height 105
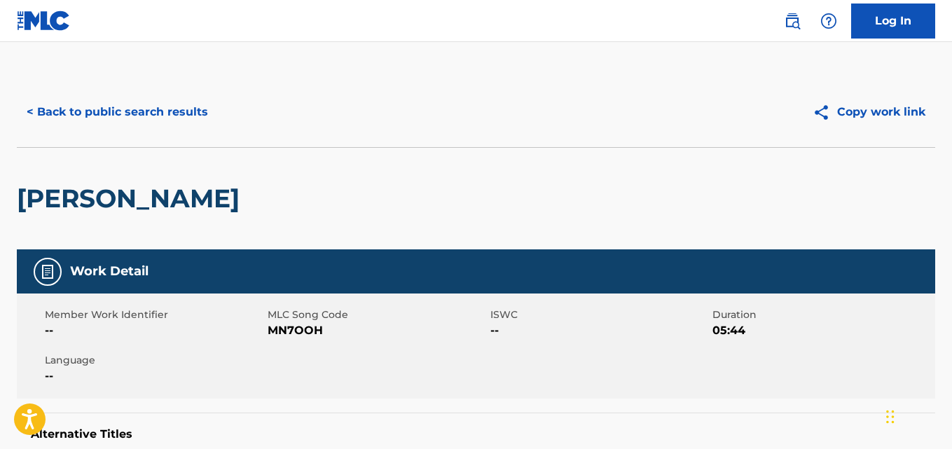
click at [71, 117] on button "< Back to public search results" at bounding box center [117, 112] width 201 height 35
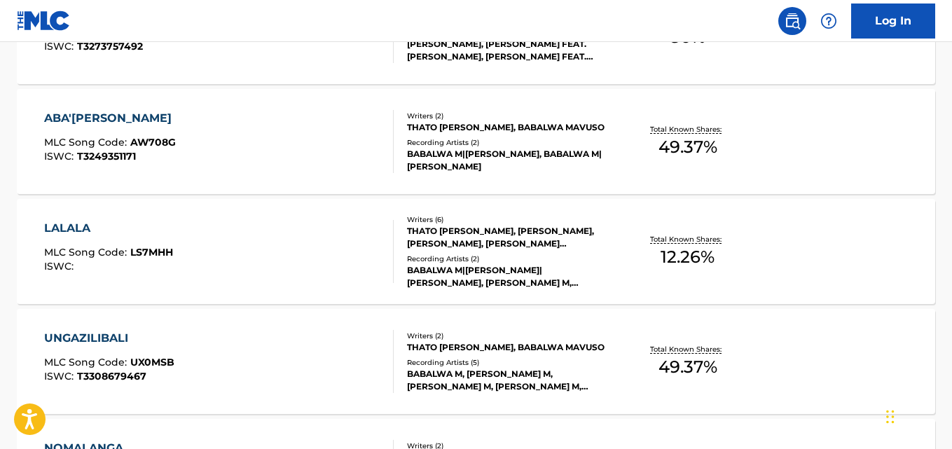
click at [853, 248] on div "LALALA MLC Song Code : LS7MHH ISWC : Writers ( 6 ) THATO KELVIN LETWABA, BABALW…" at bounding box center [476, 251] width 918 height 105
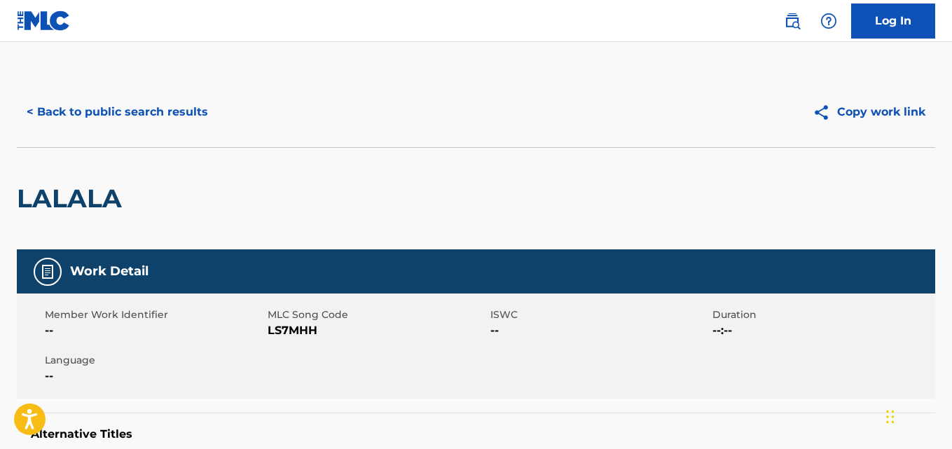
click at [60, 121] on button "< Back to public search results" at bounding box center [117, 112] width 201 height 35
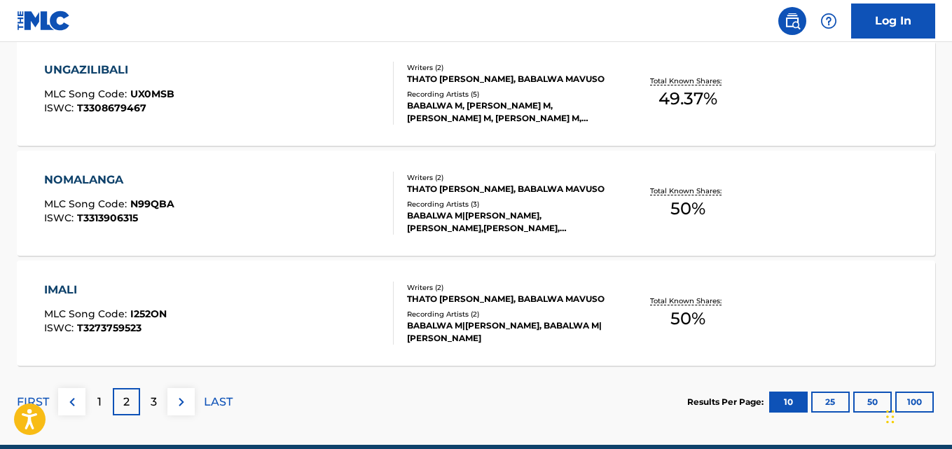
click at [828, 306] on div "IMALI MLC Song Code : I252ON ISWC : T3273759523 Writers ( 2 ) THATO KELVIN LETW…" at bounding box center [476, 313] width 918 height 105
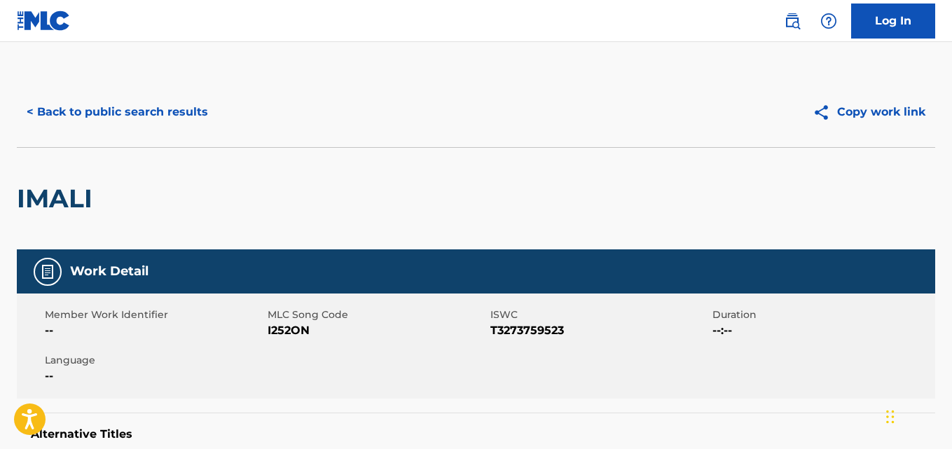
click at [40, 117] on button "< Back to public search results" at bounding box center [117, 112] width 201 height 35
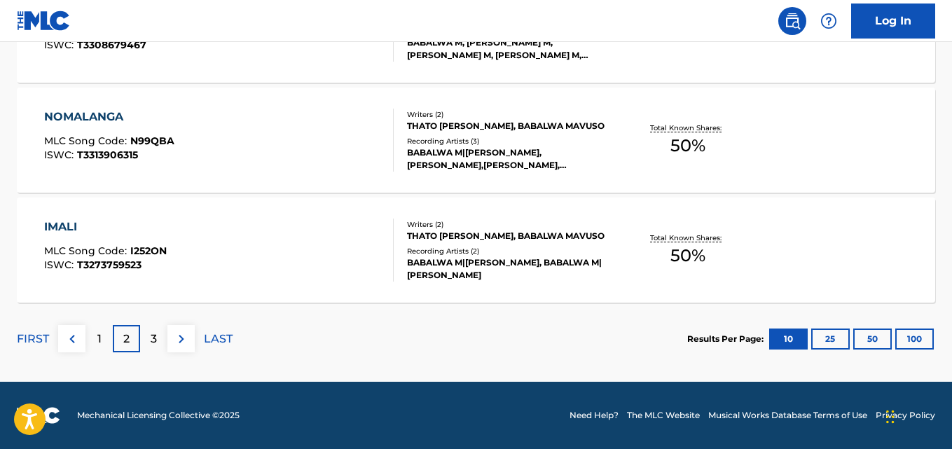
click at [151, 336] on p "3" at bounding box center [154, 339] width 6 height 17
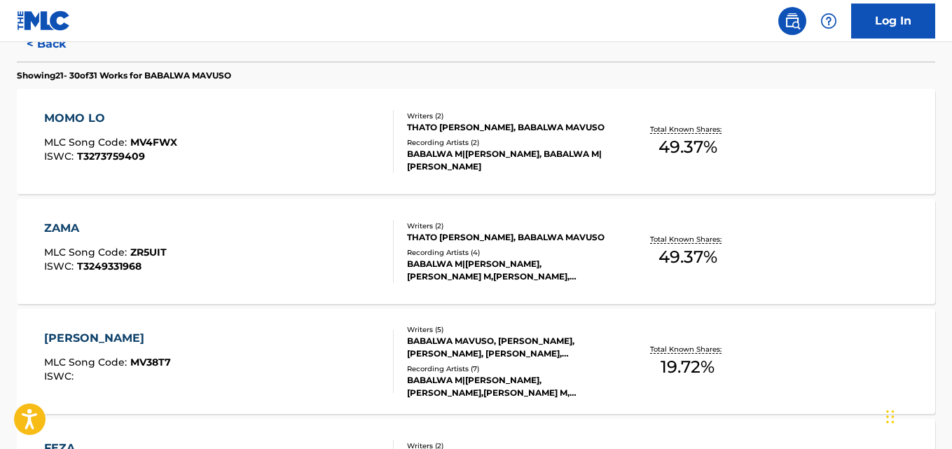
click at [861, 234] on div "ZAMA MLC Song Code : ZR5UIT ISWC : T3249331968 Writers ( 2 ) THATO KELVIN LETWA…" at bounding box center [476, 251] width 918 height 105
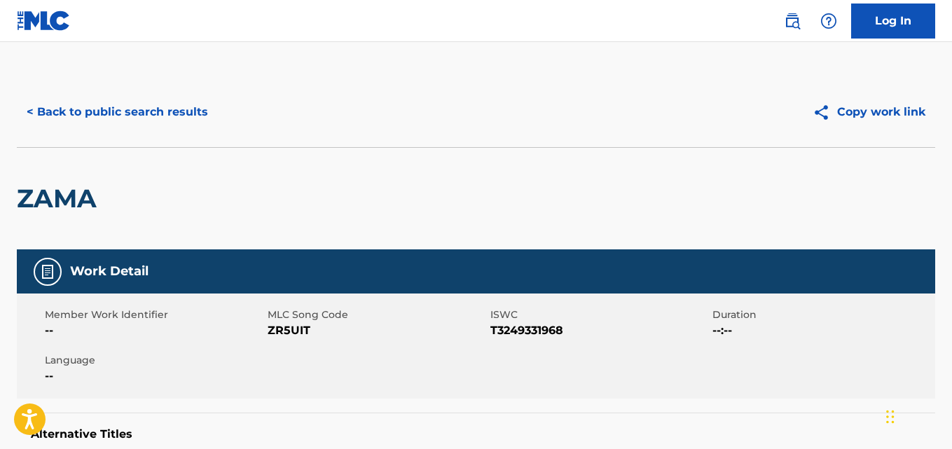
click at [37, 120] on button "< Back to public search results" at bounding box center [117, 112] width 201 height 35
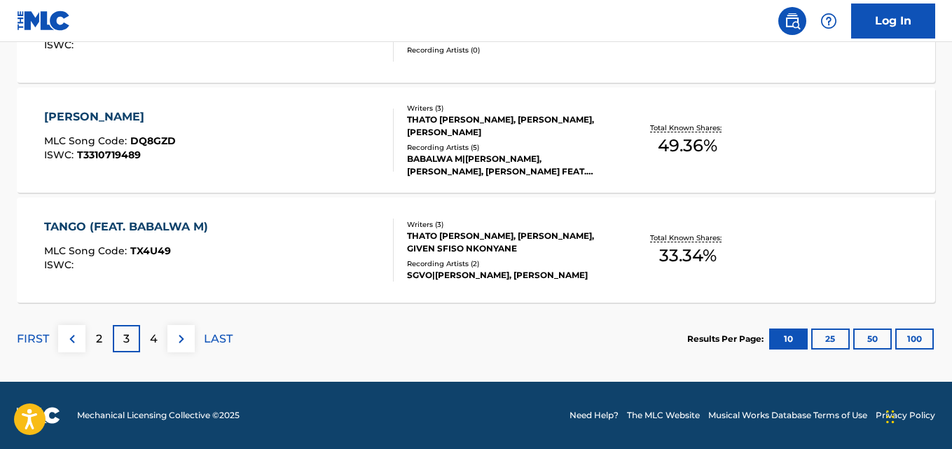
click at [716, 235] on p "Total Known Shares:" at bounding box center [687, 238] width 75 height 11
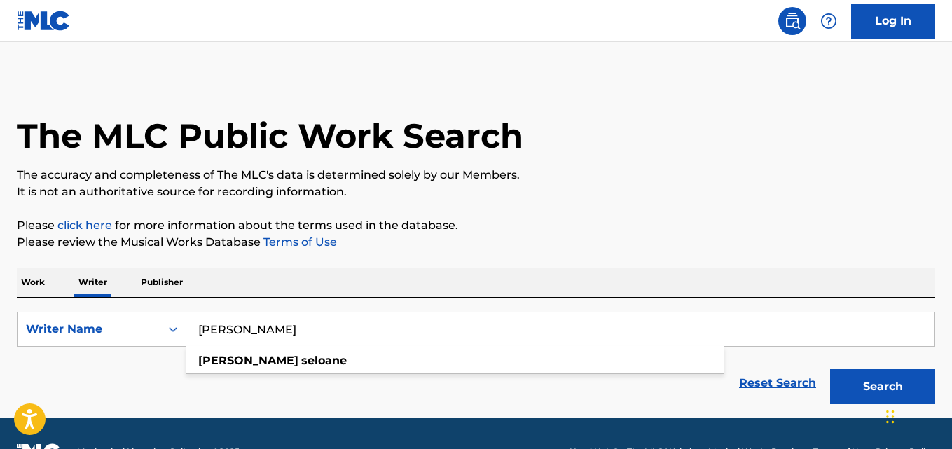
type input "Samuel Seloane"
click at [874, 394] on button "Search" at bounding box center [882, 386] width 105 height 35
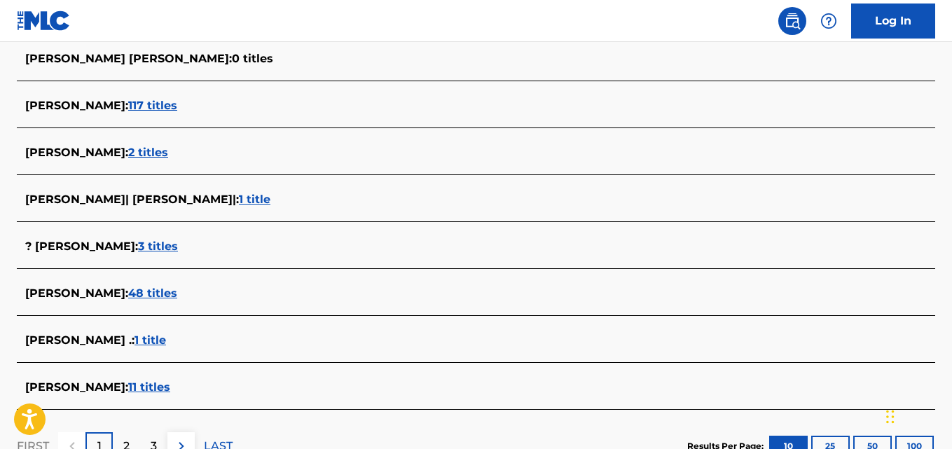
scroll to position [497, 0]
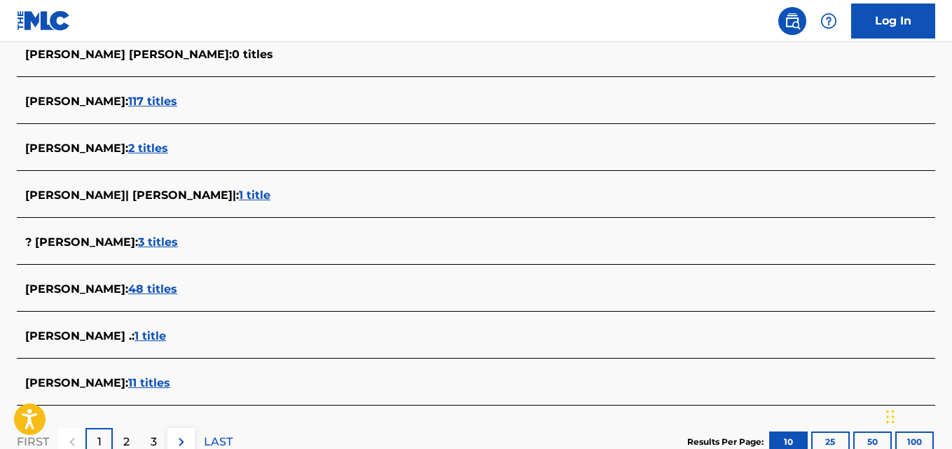
click at [200, 288] on div "SAMUEL SELOANE : 48 titles" at bounding box center [457, 289] width 865 height 17
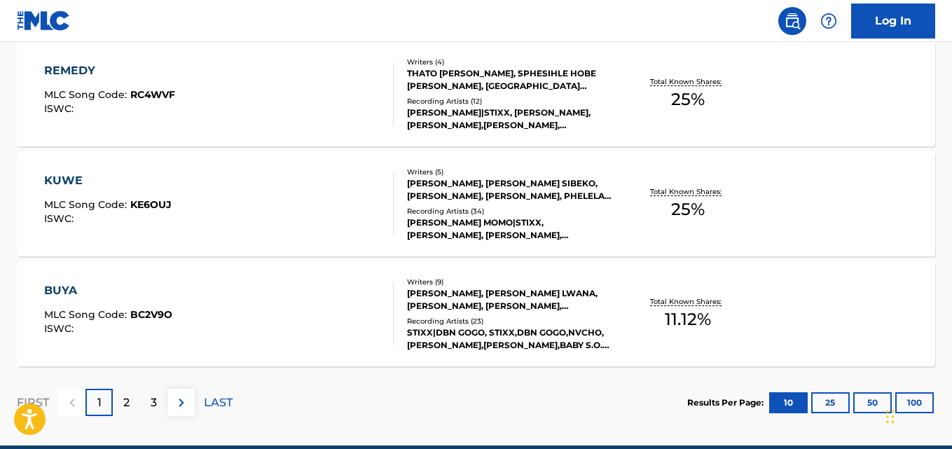
click at [870, 203] on div "KUWE MLC Song Code : KE6OUJ ISWC : Writers ( 5 ) SAMUEL SELOANE, THULASIZWE SIB…" at bounding box center [476, 203] width 918 height 105
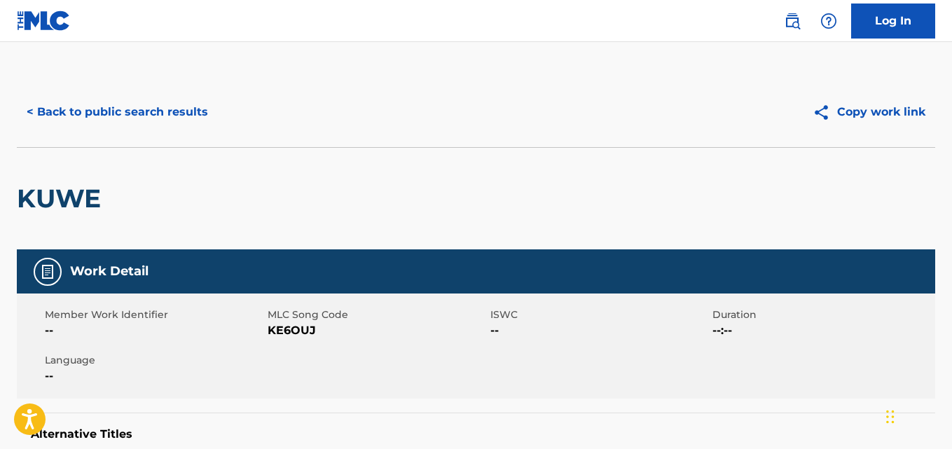
click at [25, 123] on button "< Back to public search results" at bounding box center [117, 112] width 201 height 35
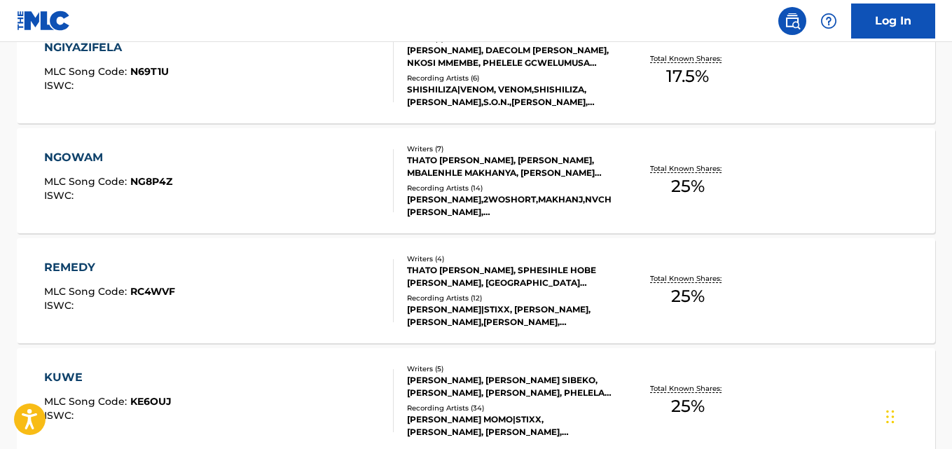
scroll to position [1265, 0]
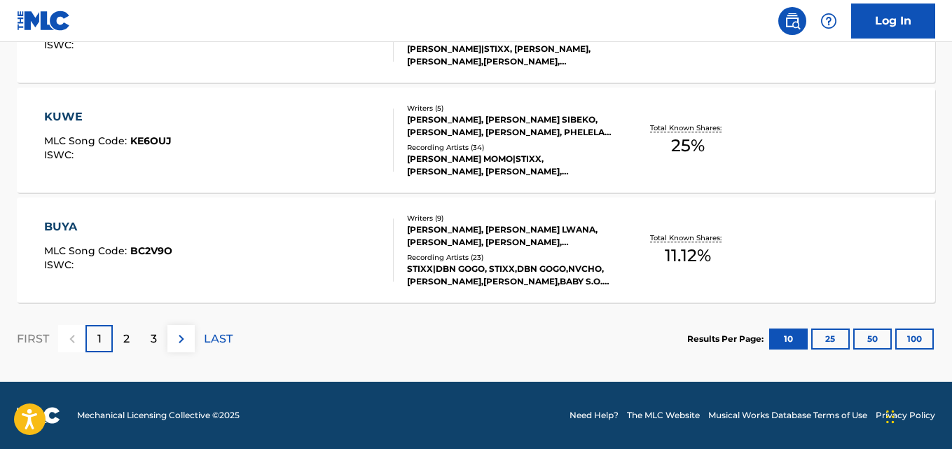
click at [126, 338] on p "2" at bounding box center [126, 339] width 6 height 17
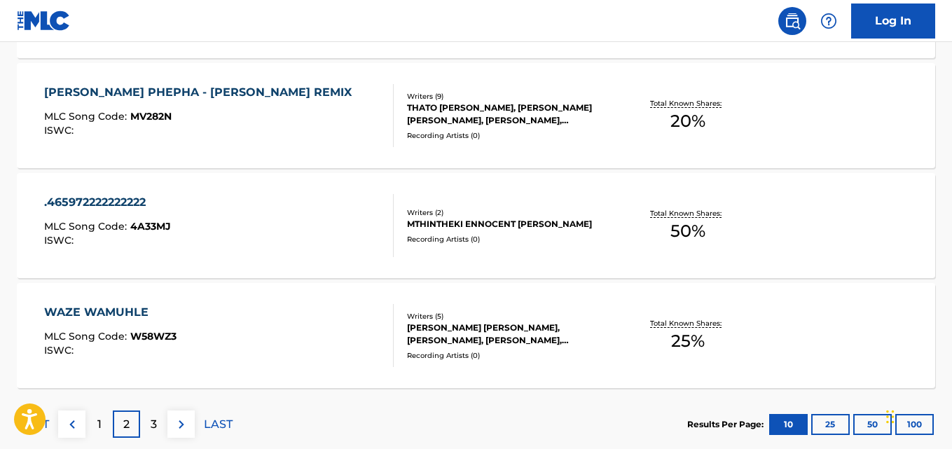
scroll to position [1181, 0]
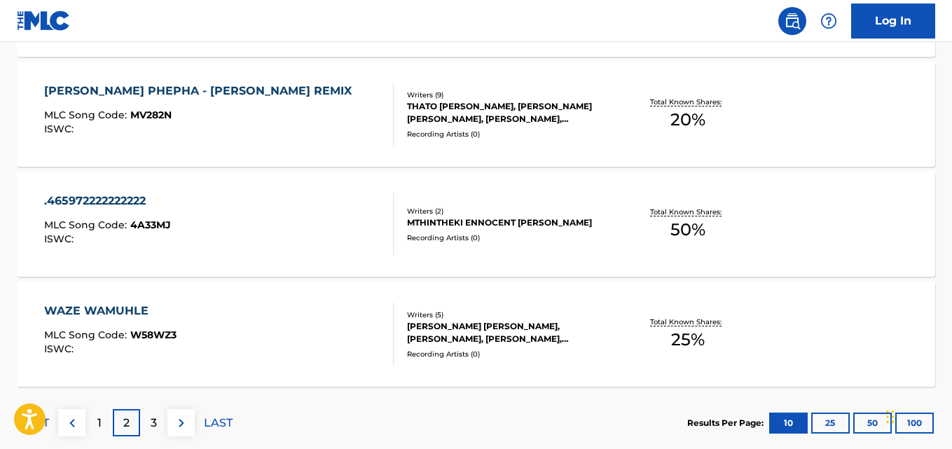
click at [852, 229] on div ".465972222222222 MLC Song Code : 4A33MJ ISWC : Writers ( 2 ) MTHINTHEKI ENNOCEN…" at bounding box center [476, 224] width 918 height 105
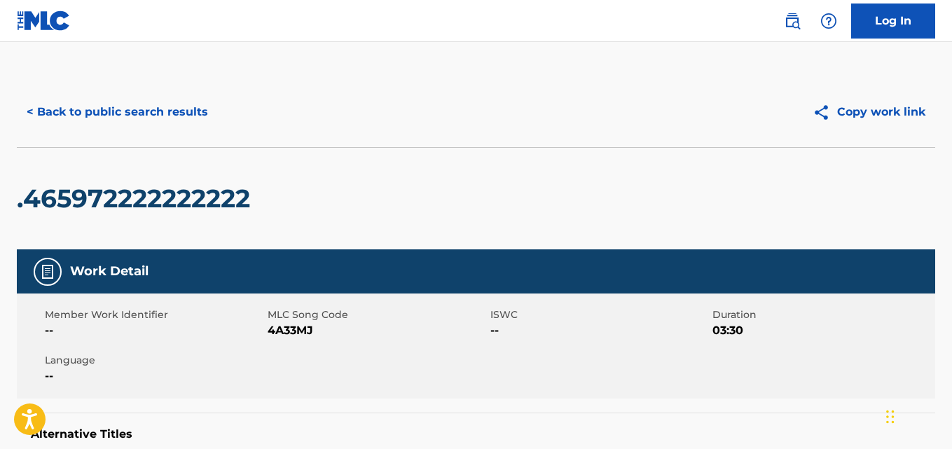
click at [58, 95] on button "< Back to public search results" at bounding box center [117, 112] width 201 height 35
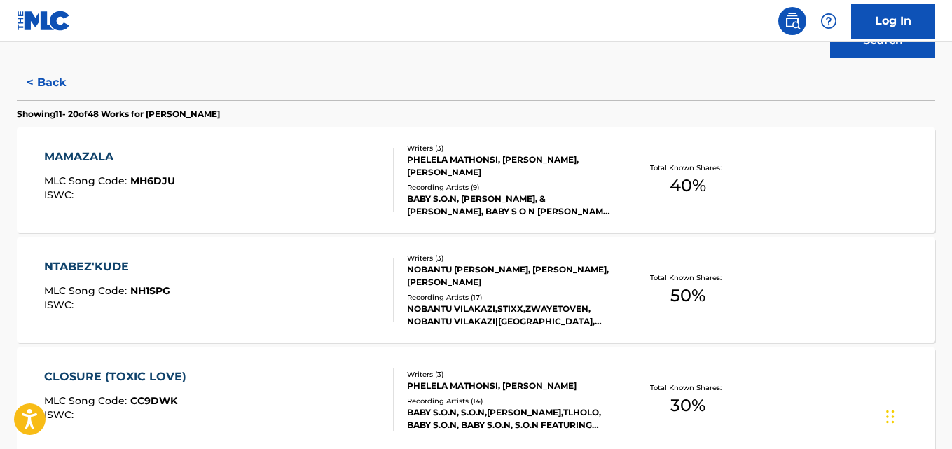
click at [873, 181] on div "MAMAZALA MLC Song Code : MH6DJU ISWC : Writers ( 3 ) PHELELA MATHONSI, MASHUDU …" at bounding box center [476, 179] width 918 height 105
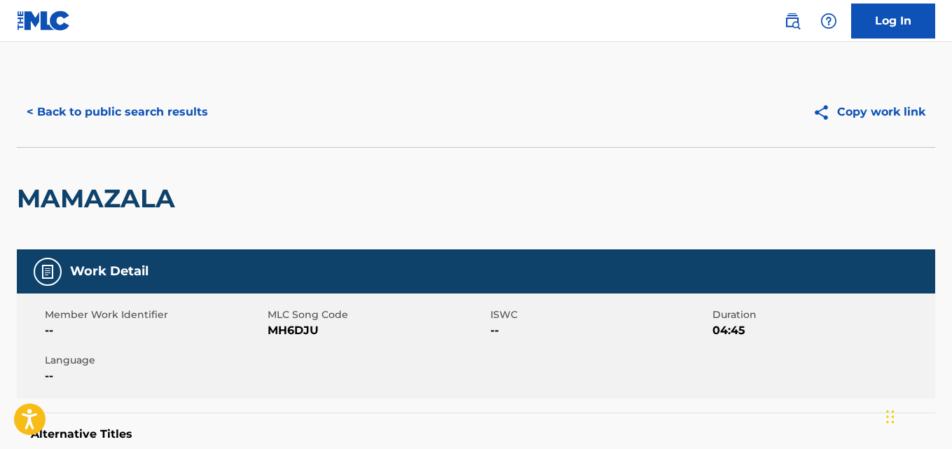
click at [38, 114] on button "< Back to public search results" at bounding box center [117, 112] width 201 height 35
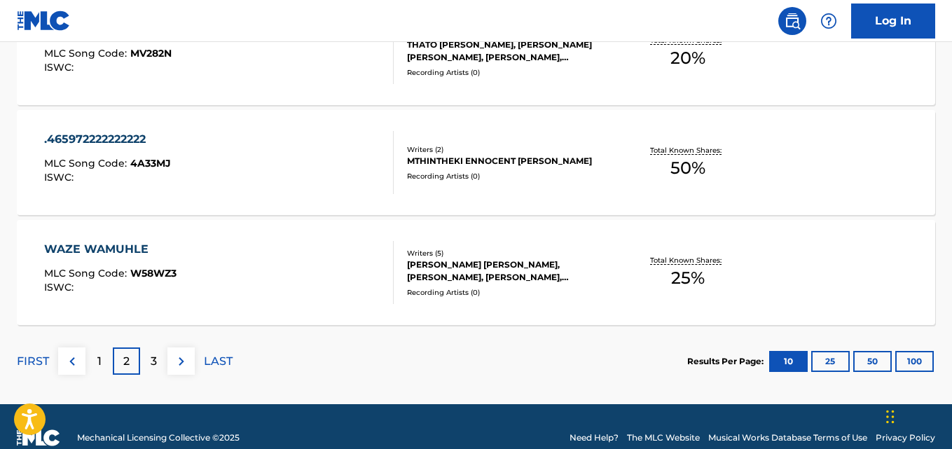
scroll to position [1245, 0]
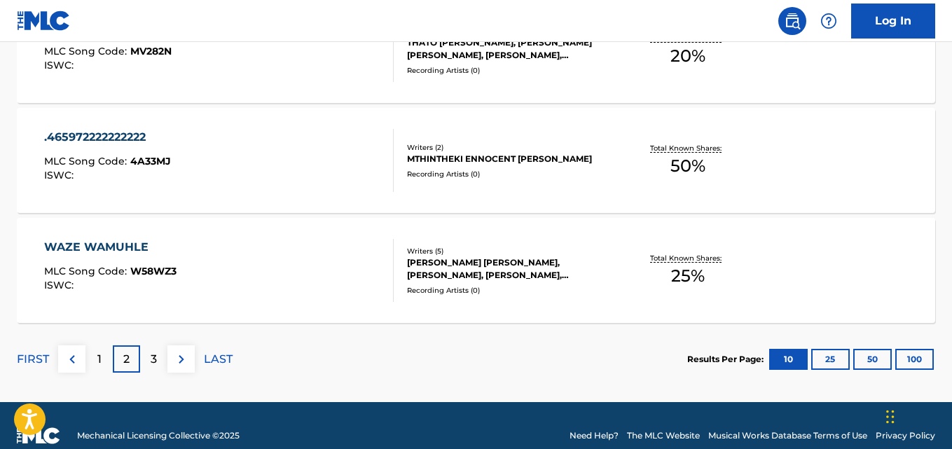
click at [153, 359] on p "3" at bounding box center [154, 359] width 6 height 17
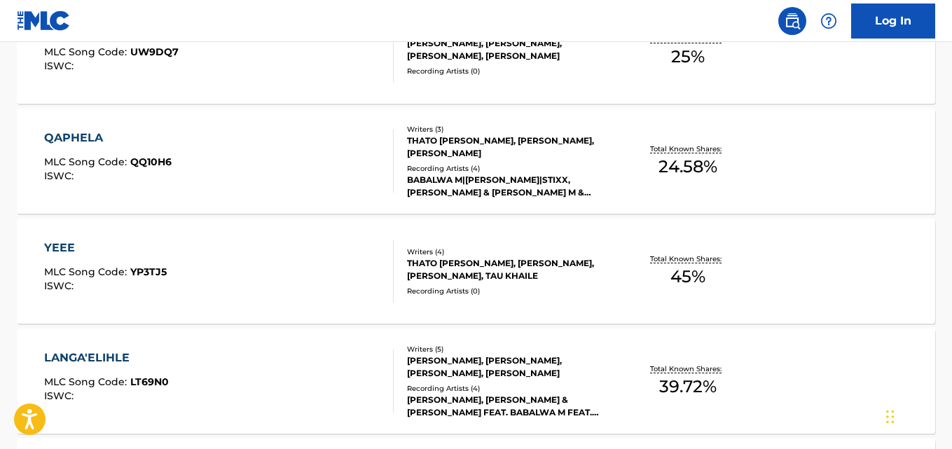
scroll to position [782, 0]
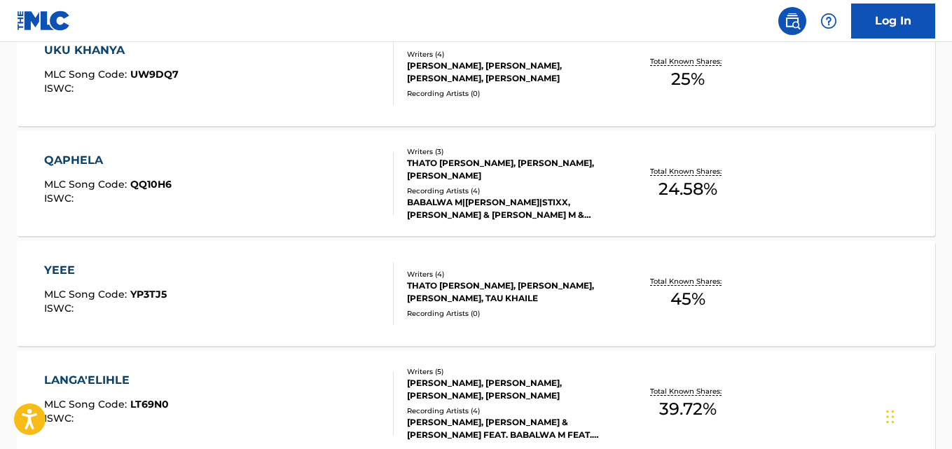
click at [852, 282] on div "YEEE MLC Song Code : YP3TJ5 ISWC : Writers ( 4 ) THATO KELVIN LETWABA, SAMUEL S…" at bounding box center [476, 293] width 918 height 105
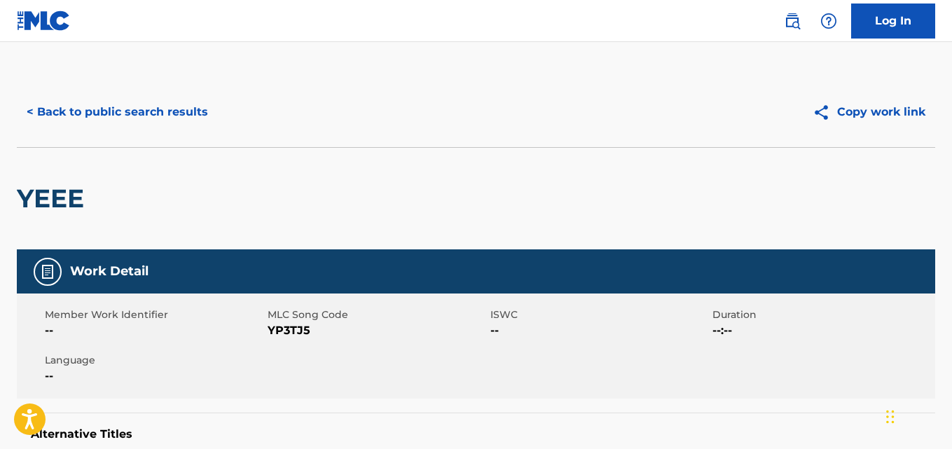
click at [58, 106] on button "< Back to public search results" at bounding box center [117, 112] width 201 height 35
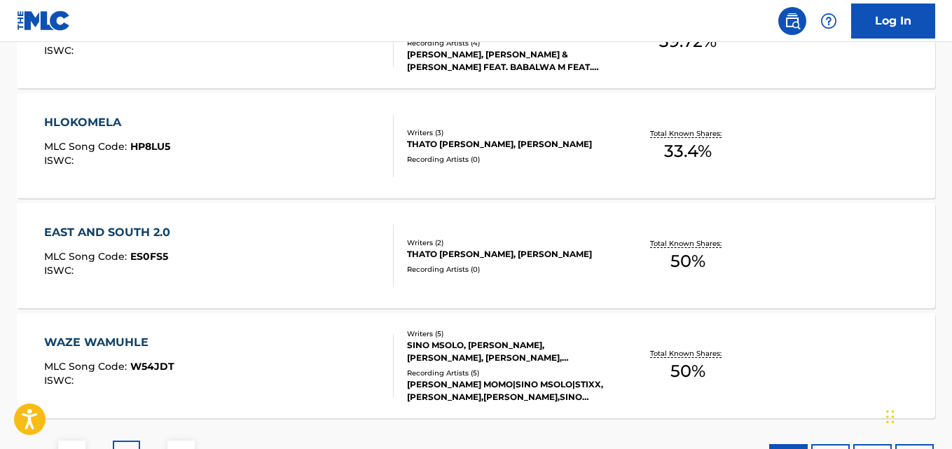
scroll to position [1152, 0]
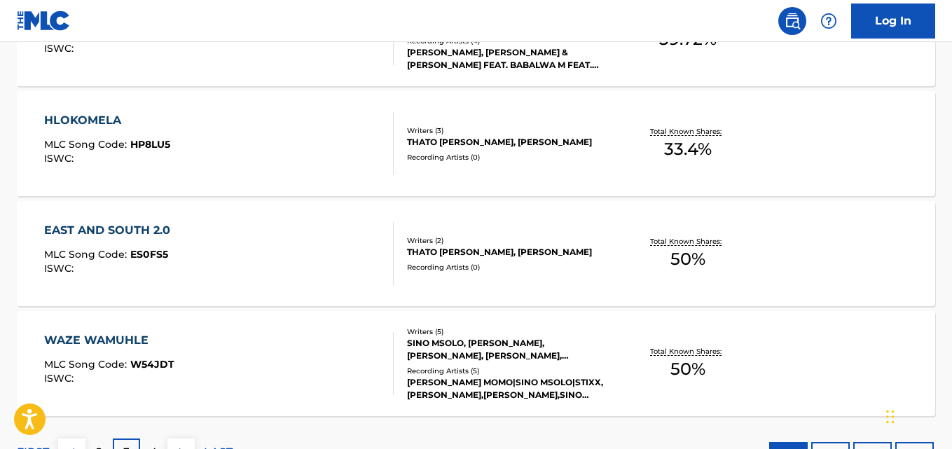
click at [870, 258] on div "EAST AND SOUTH 2.0 MLC Song Code : ES0FS5 ISWC : Writers ( 2 ) THATO KELVIN LET…" at bounding box center [476, 253] width 918 height 105
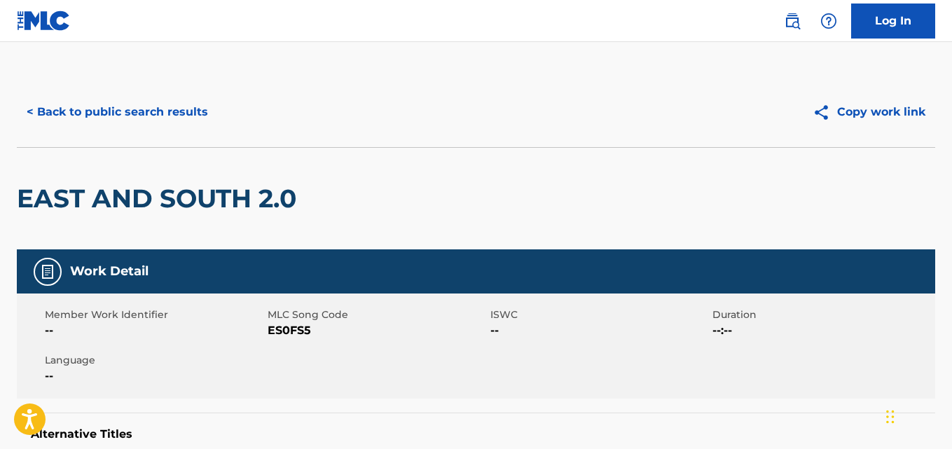
click at [48, 102] on button "< Back to public search results" at bounding box center [117, 112] width 201 height 35
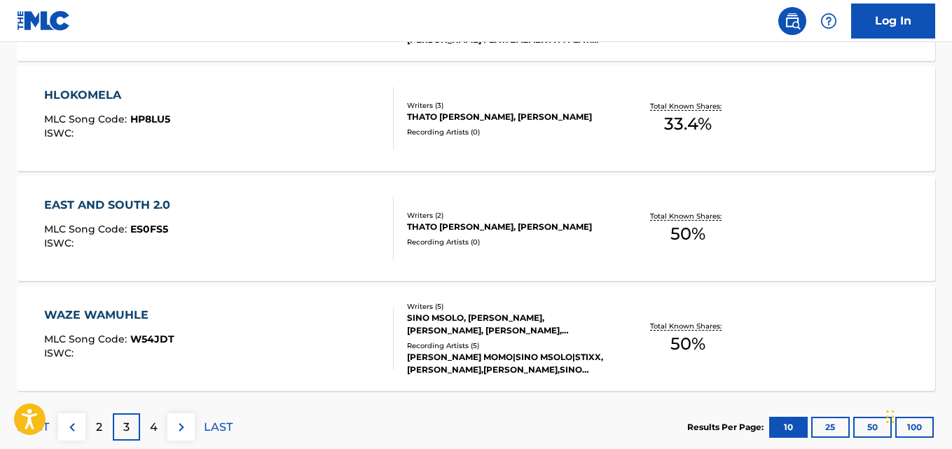
scroll to position [1265, 0]
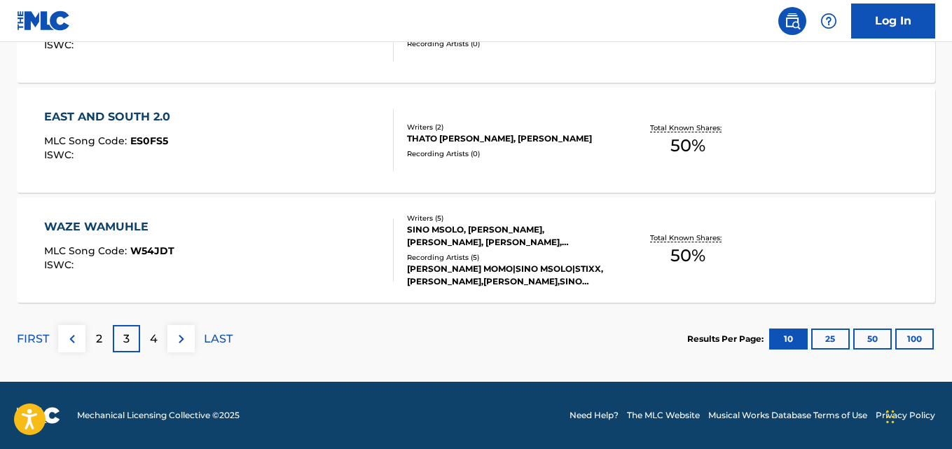
click at [150, 337] on p "4" at bounding box center [154, 339] width 8 height 17
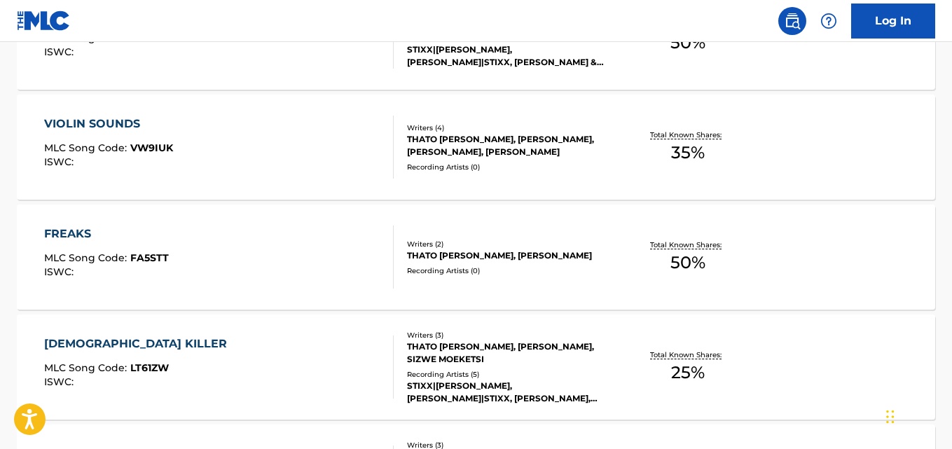
scroll to position [1033, 0]
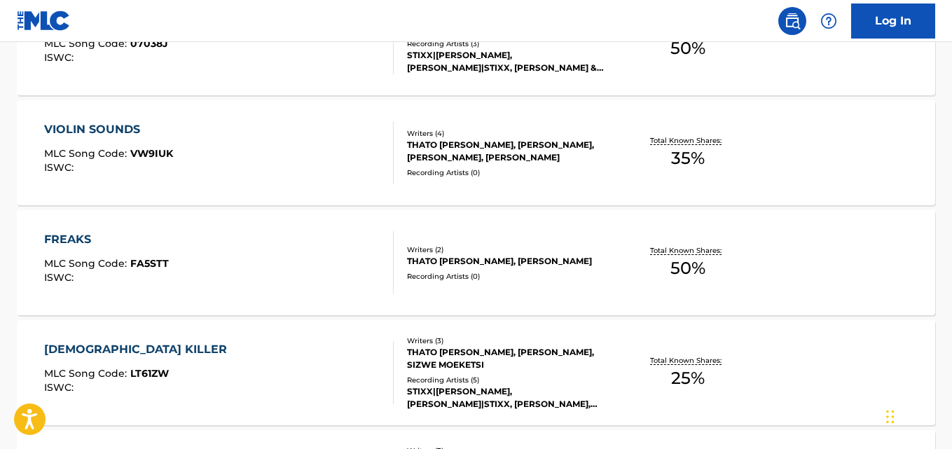
click at [642, 271] on div "Total Known Shares: 50 %" at bounding box center [687, 263] width 153 height 43
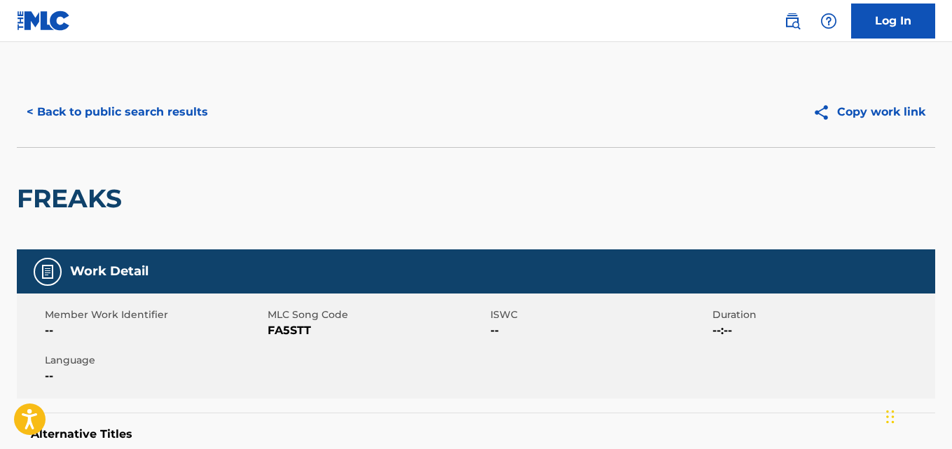
click at [55, 99] on button "< Back to public search results" at bounding box center [117, 112] width 201 height 35
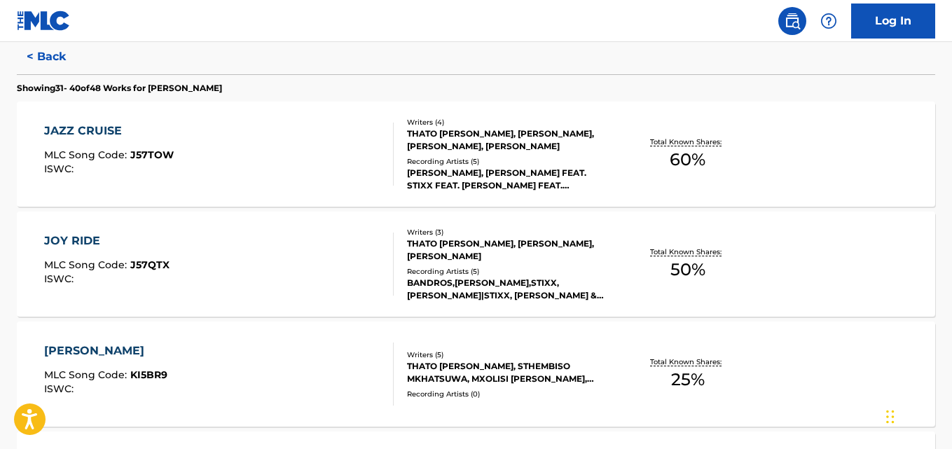
click at [704, 169] on span "60 %" at bounding box center [688, 159] width 36 height 25
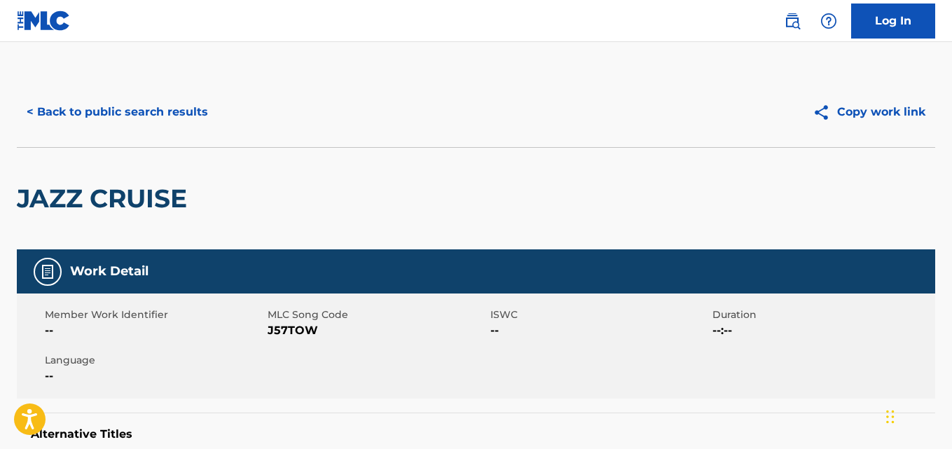
click at [79, 97] on button "< Back to public search results" at bounding box center [117, 112] width 201 height 35
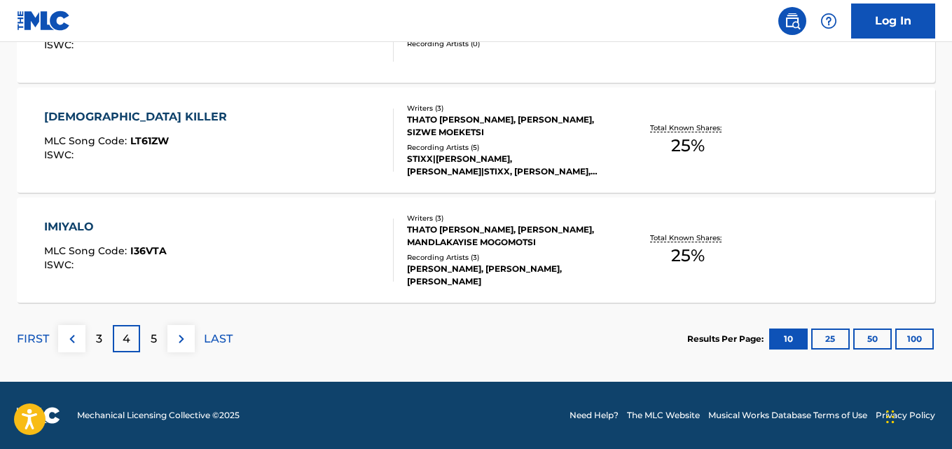
click at [160, 337] on div "5" at bounding box center [153, 338] width 27 height 27
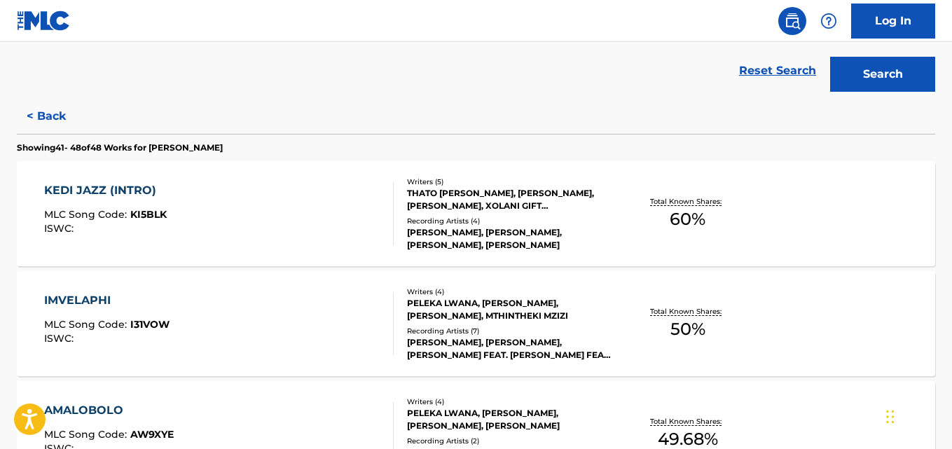
scroll to position [314, 0]
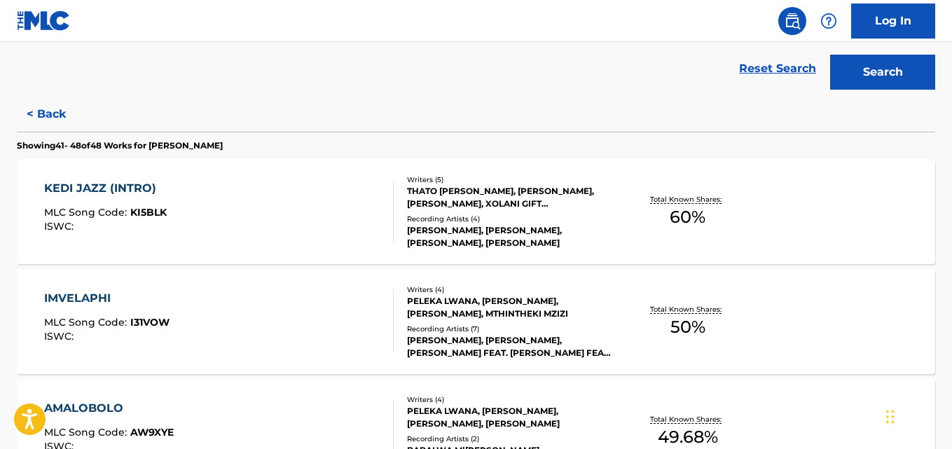
click at [853, 223] on div "KEDI JAZZ (INTRO) MLC Song Code : KI5BLK ISWC : Writers ( 5 ) THATO KELVIN LETW…" at bounding box center [476, 211] width 918 height 105
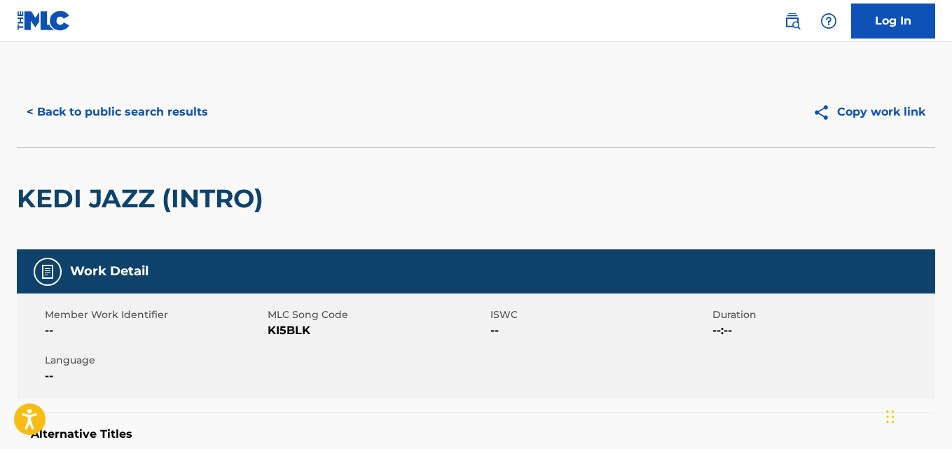
click at [60, 97] on button "< Back to public search results" at bounding box center [117, 112] width 201 height 35
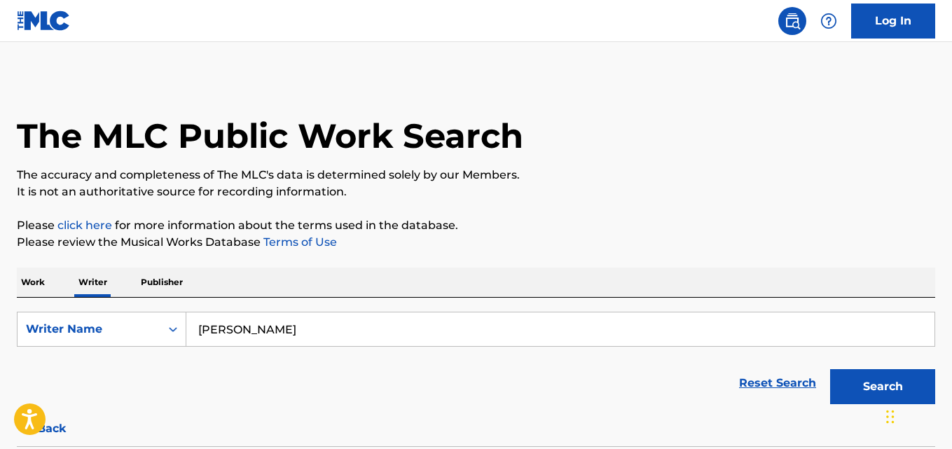
click at [332, 324] on input "Samuel Seloane" at bounding box center [560, 329] width 748 height 34
paste input "Anthony Jay Andrada"
type input "Anthony Jay Andrada"
click at [865, 397] on button "Search" at bounding box center [882, 386] width 105 height 35
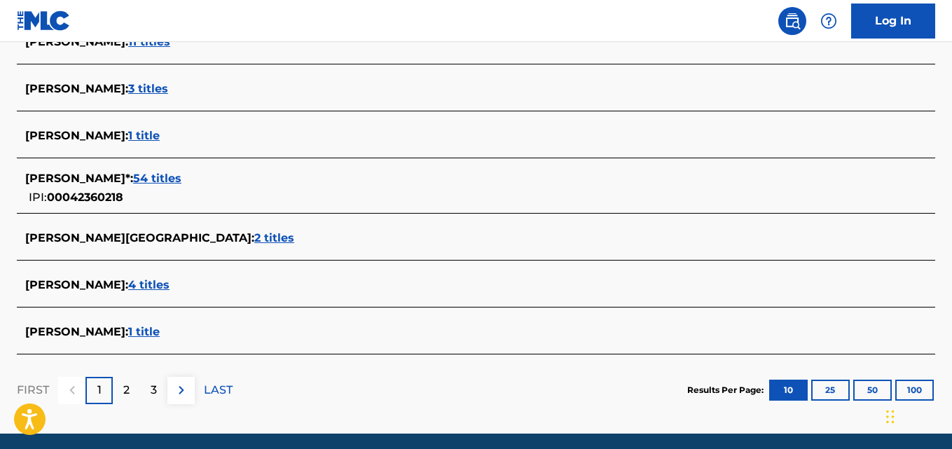
scroll to position [559, 0]
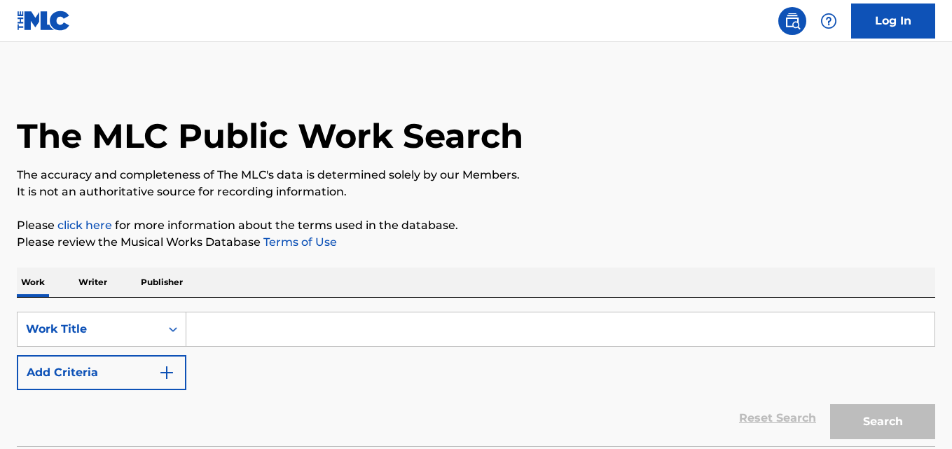
click at [93, 287] on p "Writer" at bounding box center [92, 282] width 37 height 29
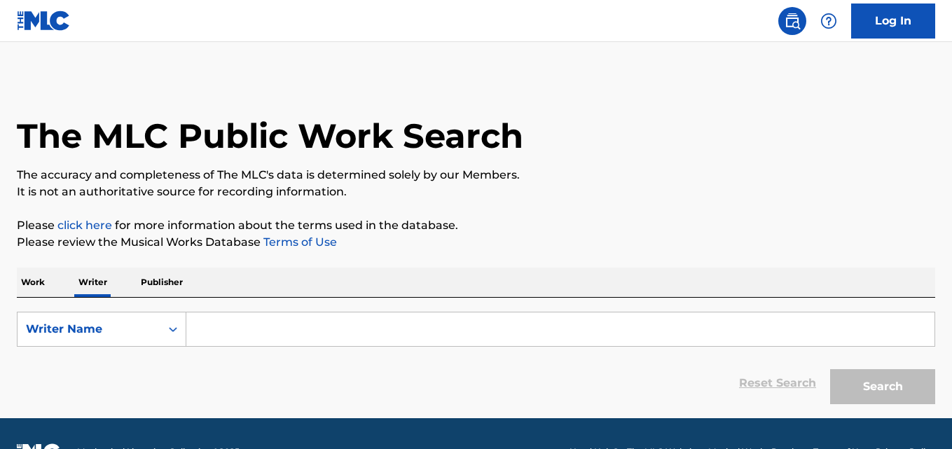
click at [237, 325] on input "Search Form" at bounding box center [560, 329] width 748 height 34
paste input "[PERSON_NAME]"
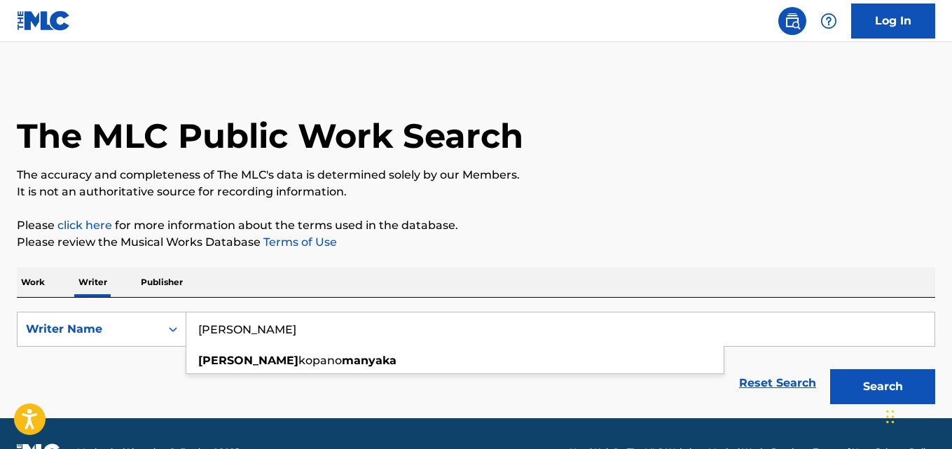
type input "[PERSON_NAME]"
click at [876, 393] on button "Search" at bounding box center [882, 386] width 105 height 35
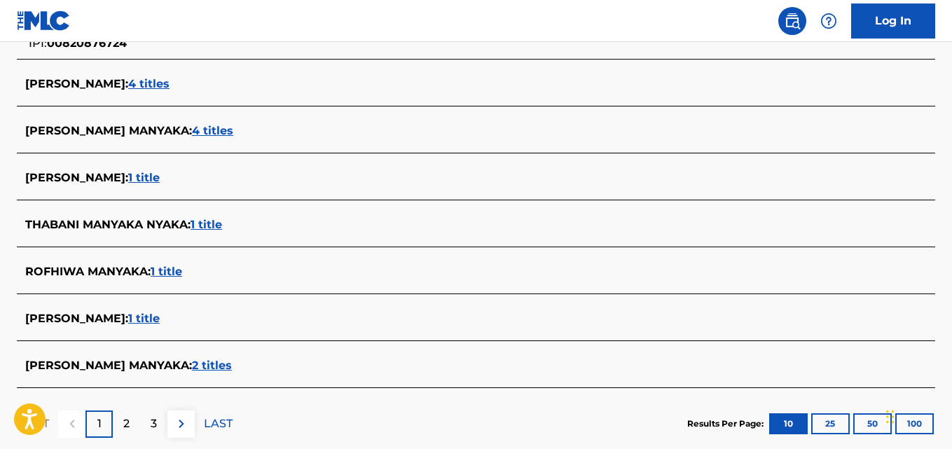
scroll to position [551, 0]
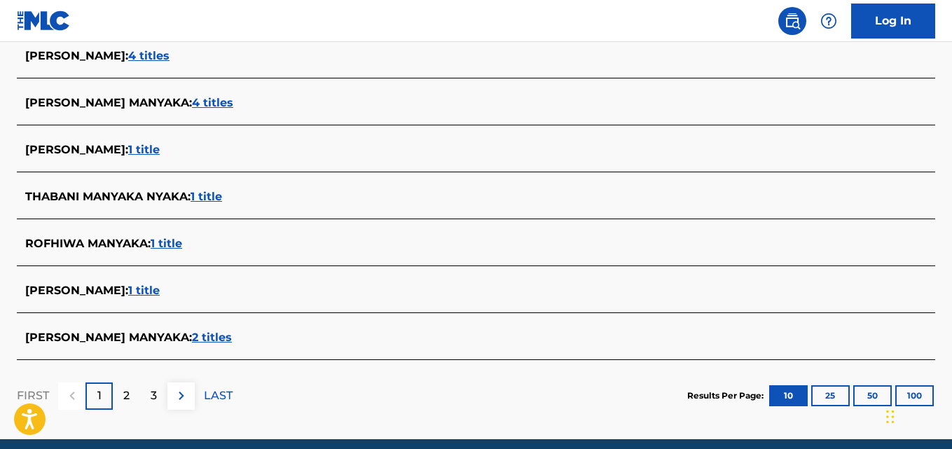
click at [238, 342] on div "[PERSON_NAME] MANYAKA : 2 titles" at bounding box center [457, 337] width 865 height 17
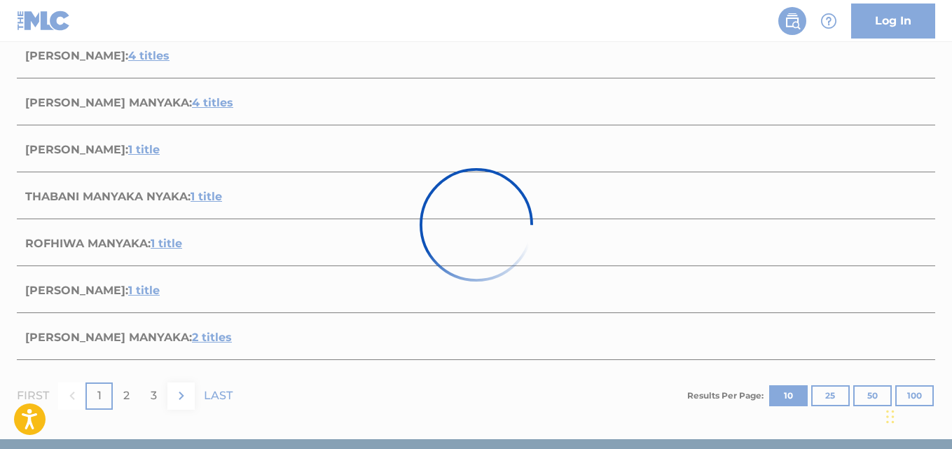
scroll to position [380, 0]
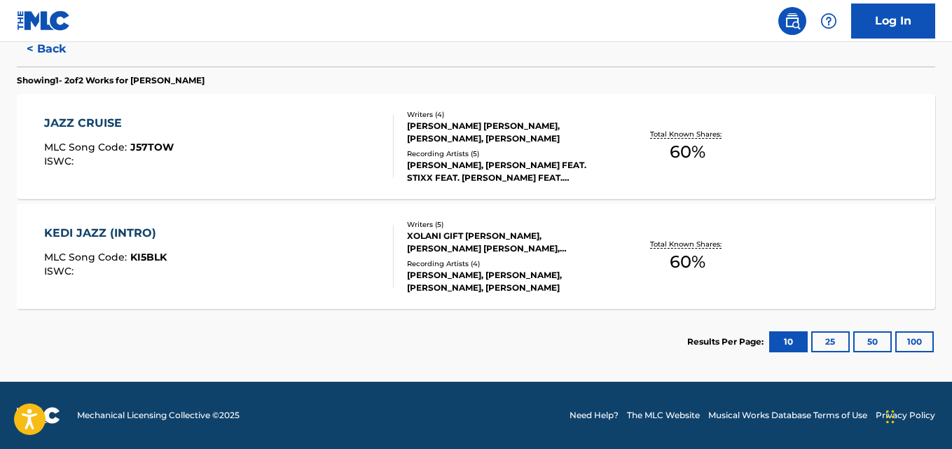
click at [373, 160] on div "JAZZ CRUISE MLC Song Code : J57TOW ISWC :" at bounding box center [218, 146] width 349 height 63
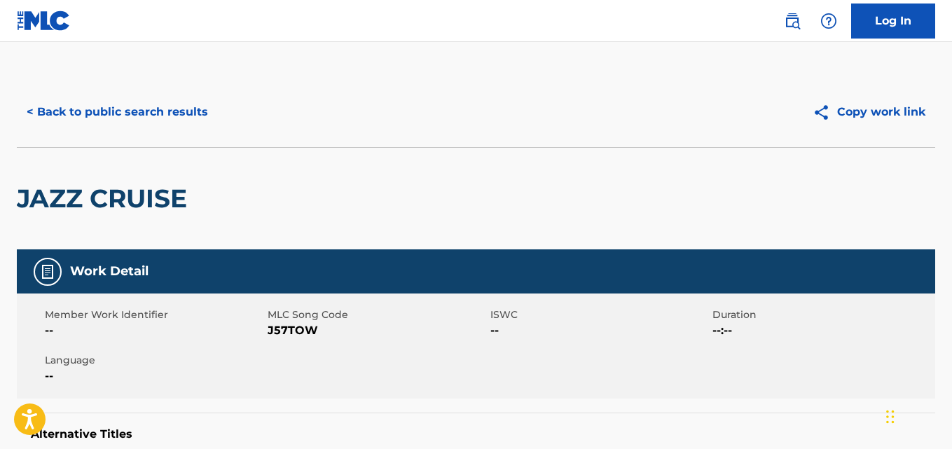
click at [207, 112] on button "< Back to public search results" at bounding box center [117, 112] width 201 height 35
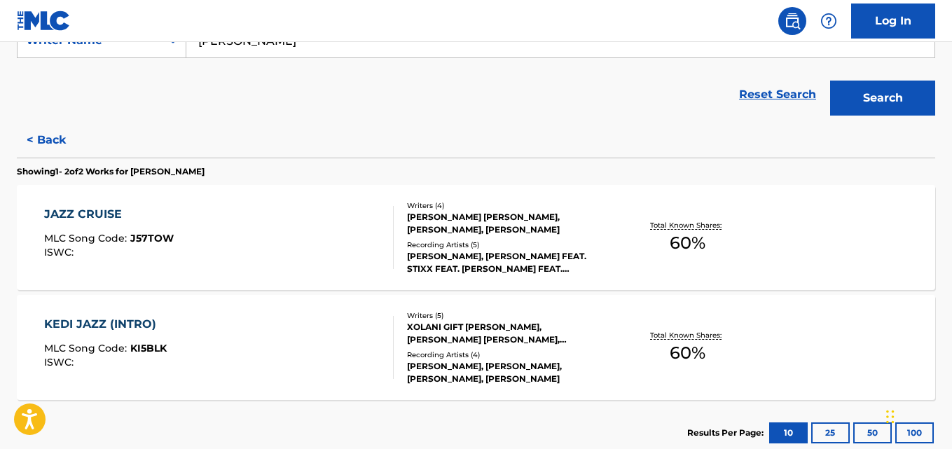
scroll to position [291, 0]
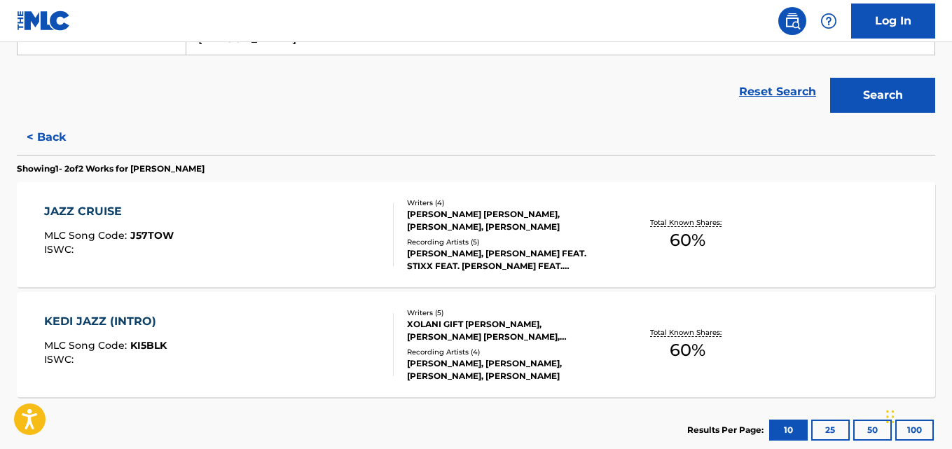
click at [495, 335] on div "XOLANI GIFT [PERSON_NAME], [PERSON_NAME] [PERSON_NAME], [PERSON_NAME], [PERSON_…" at bounding box center [509, 330] width 204 height 25
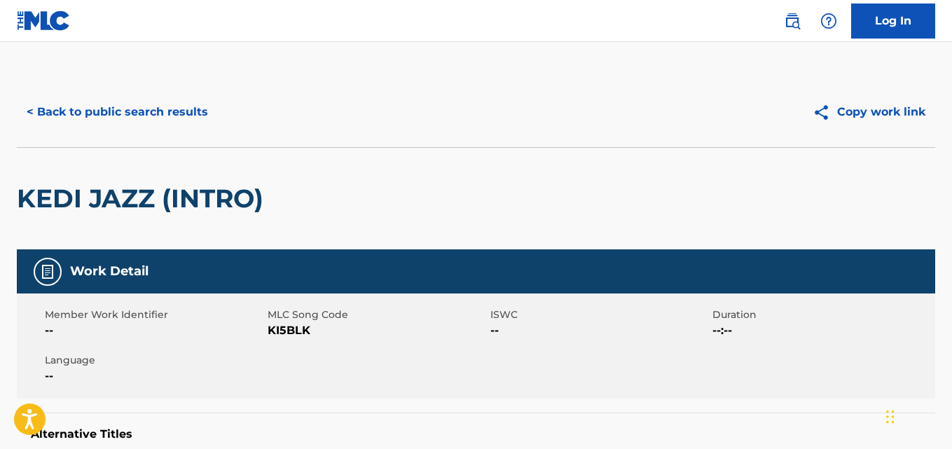
click at [139, 111] on button "< Back to public search results" at bounding box center [117, 112] width 201 height 35
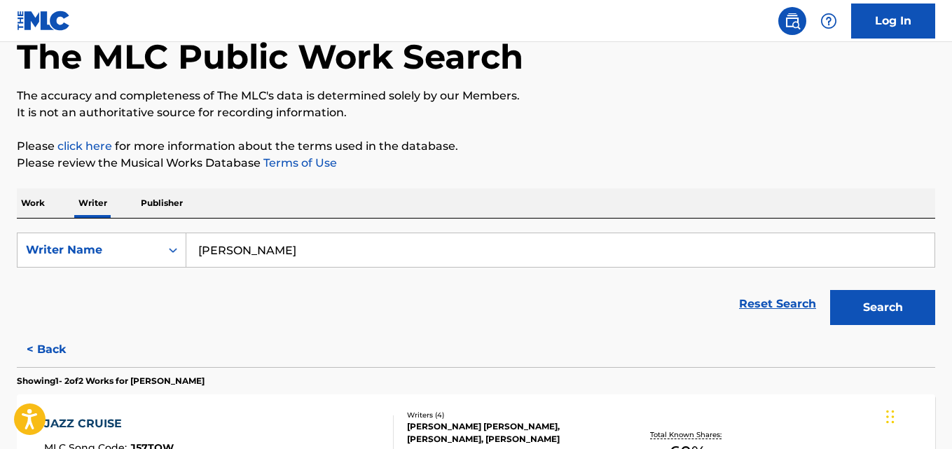
click at [50, 351] on button "< Back" at bounding box center [59, 349] width 84 height 35
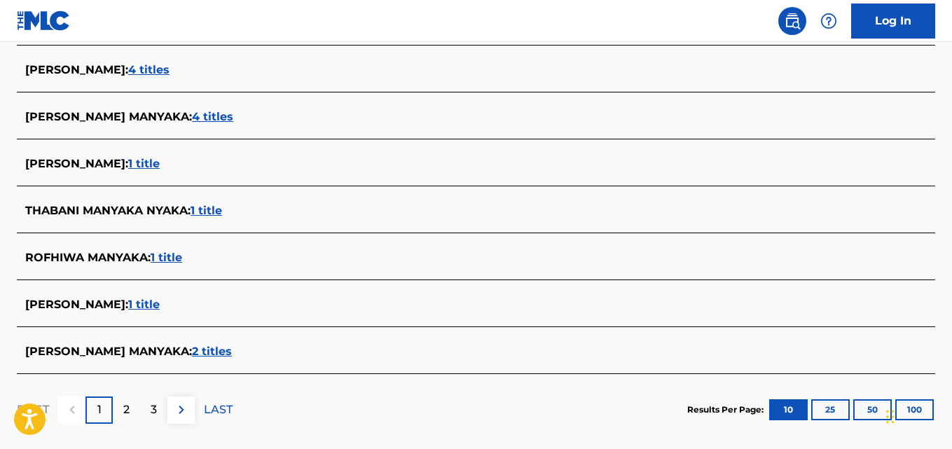
click at [126, 410] on p "2" at bounding box center [126, 409] width 6 height 17
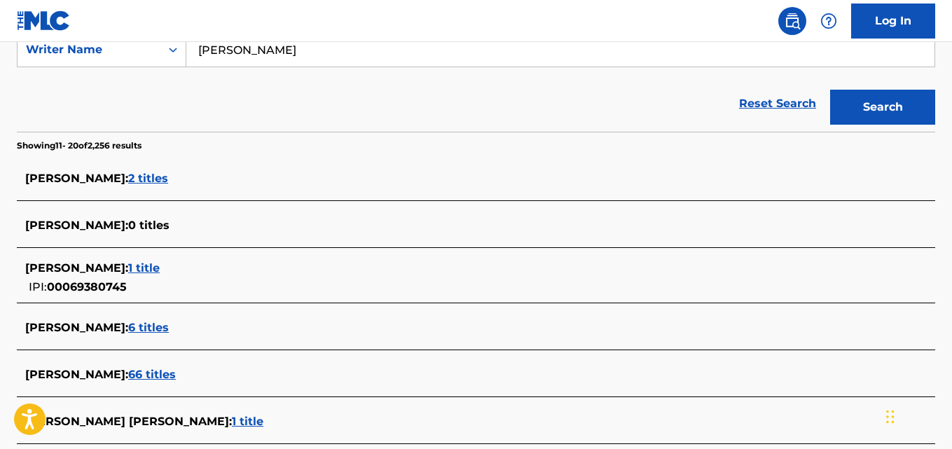
scroll to position [277, 0]
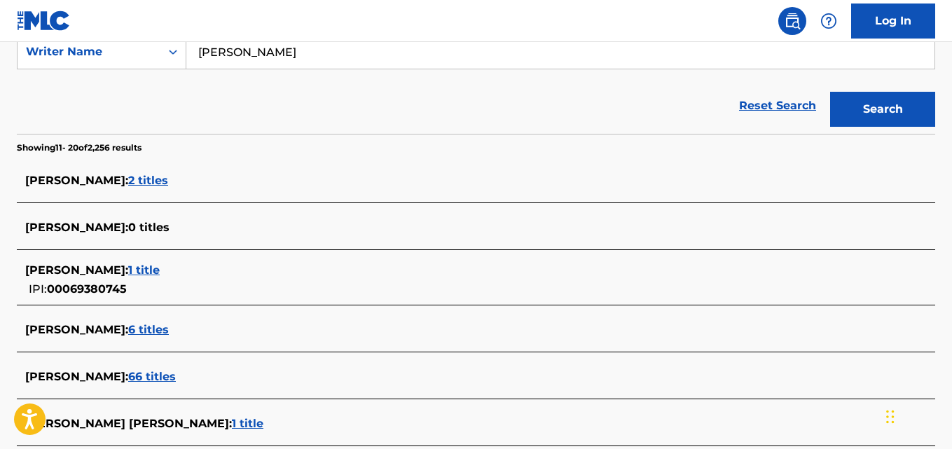
click at [371, 38] on nav "Log In" at bounding box center [476, 21] width 952 height 42
click at [337, 56] on input "[PERSON_NAME]" at bounding box center [560, 52] width 748 height 34
paste input "Unathi Jaft"
type input "[PERSON_NAME]"
click at [903, 115] on button "Search" at bounding box center [882, 109] width 105 height 35
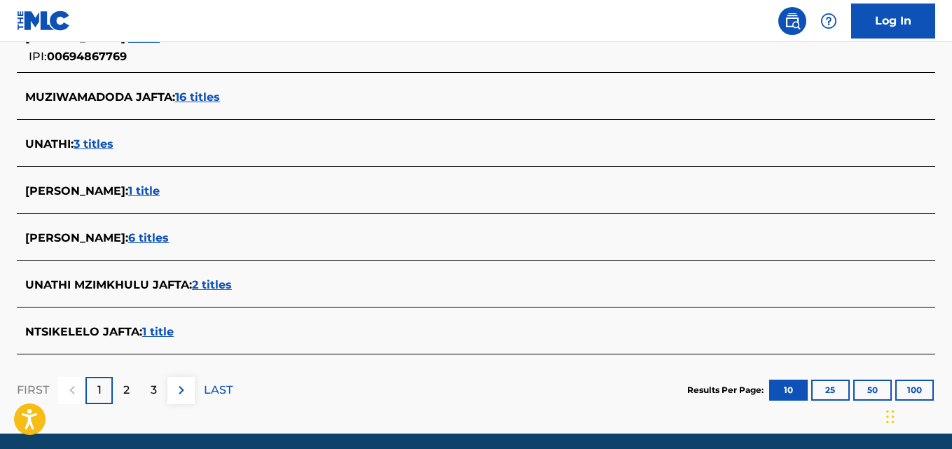
scroll to position [560, 0]
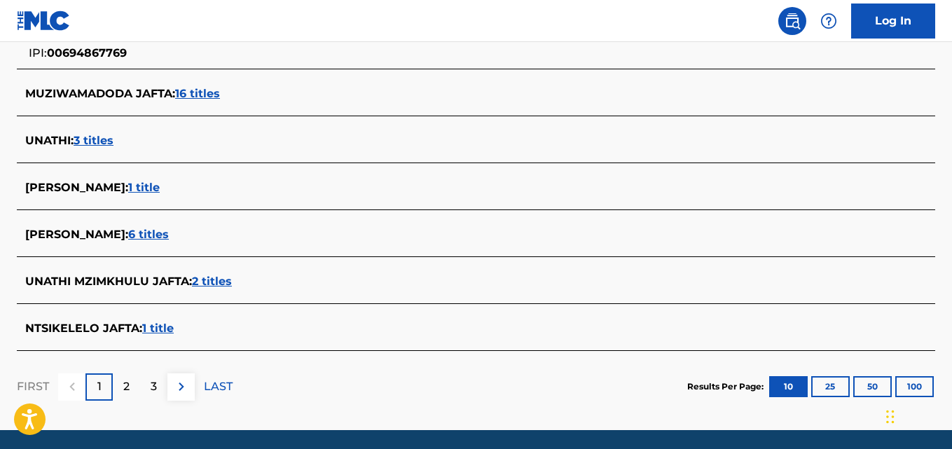
click at [182, 233] on div "[PERSON_NAME] : 6 titles" at bounding box center [457, 234] width 865 height 17
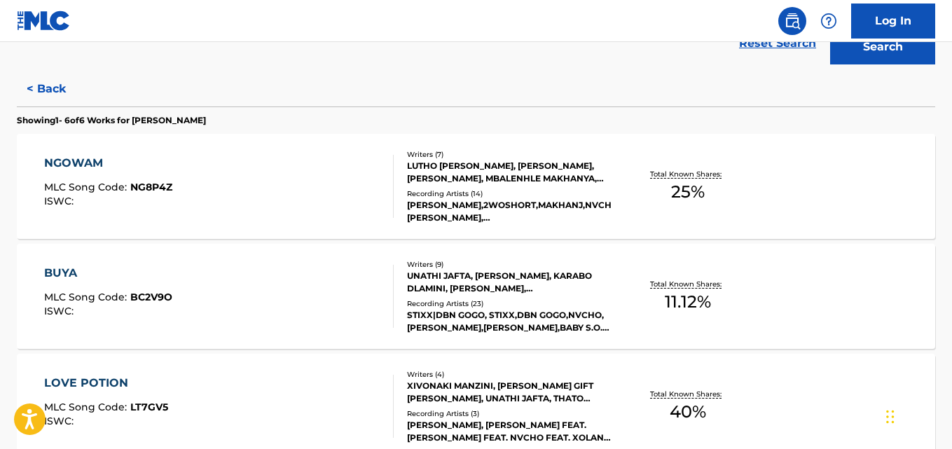
scroll to position [339, 0]
click at [851, 187] on div "NGOWAM MLC Song Code : NG8P4Z ISWC : Writers ( 7 ) [PERSON_NAME], [PERSON_NAME]…" at bounding box center [476, 186] width 918 height 105
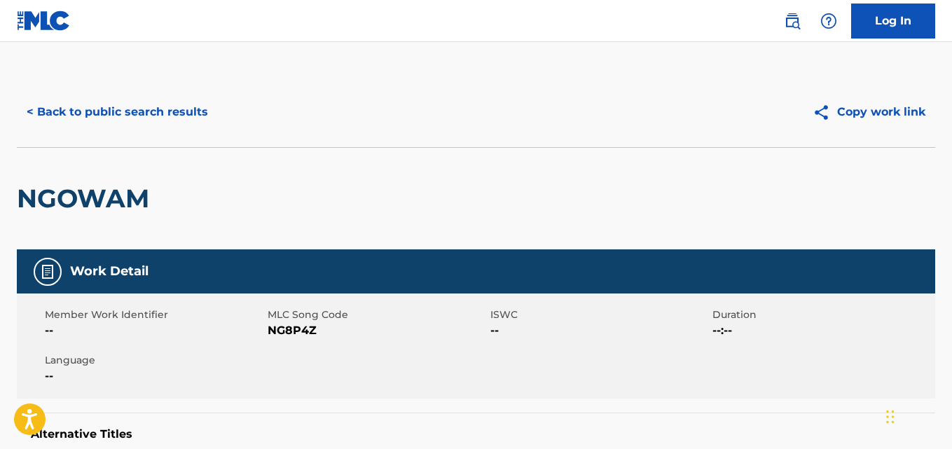
click at [109, 96] on button "< Back to public search results" at bounding box center [117, 112] width 201 height 35
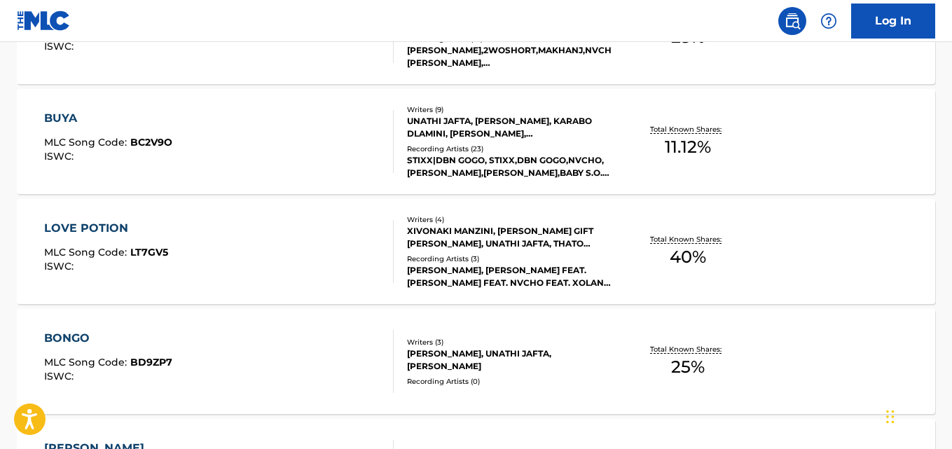
scroll to position [493, 0]
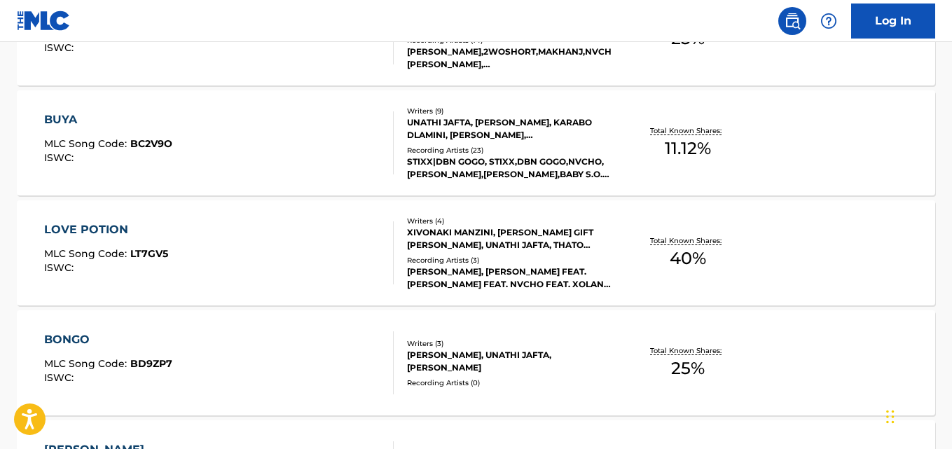
click at [854, 151] on div "BUYA MLC Song Code : BC2V9O ISWC : Writers ( 9 ) [PERSON_NAME], [PERSON_NAME], …" at bounding box center [476, 142] width 918 height 105
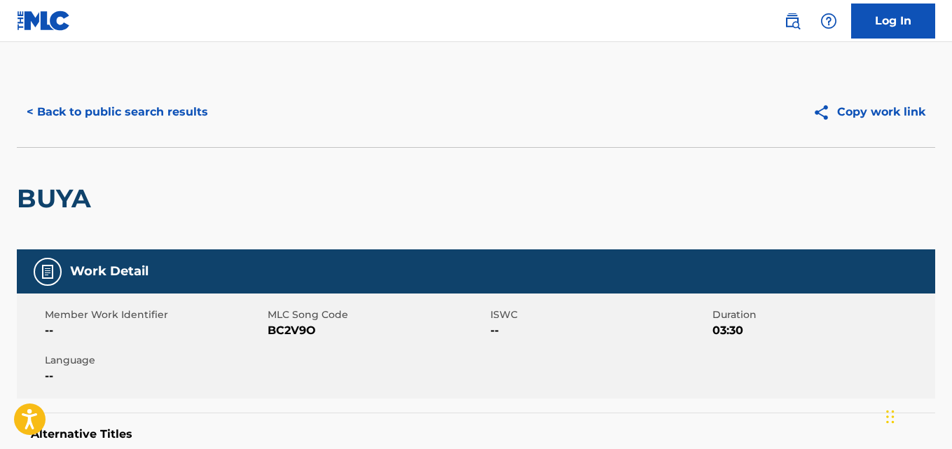
click at [69, 99] on button "< Back to public search results" at bounding box center [117, 112] width 201 height 35
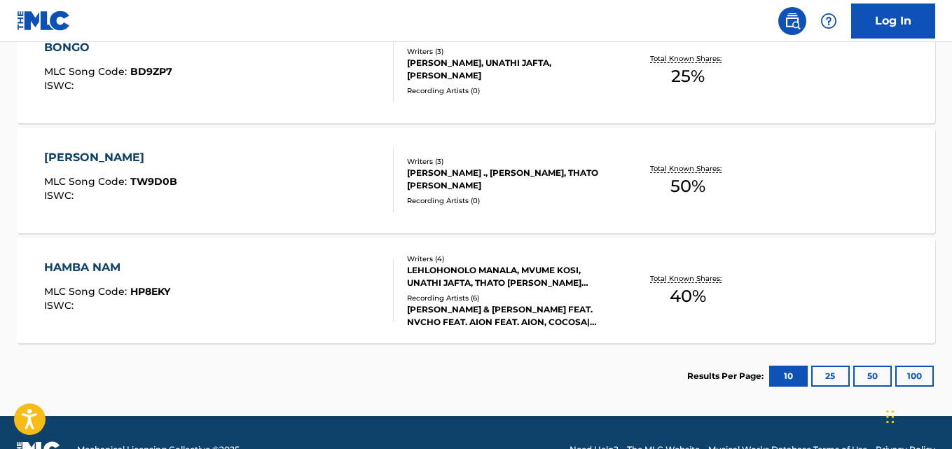
scroll to position [793, 0]
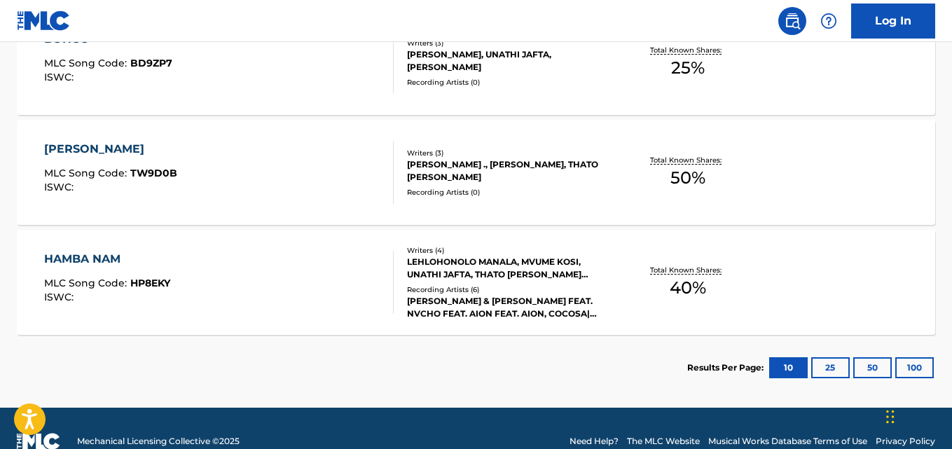
click at [851, 183] on div "[PERSON_NAME] MLC Song Code : TW9D0B ISWC : Writers ( 3 ) [PERSON_NAME] ., [PER…" at bounding box center [476, 172] width 918 height 105
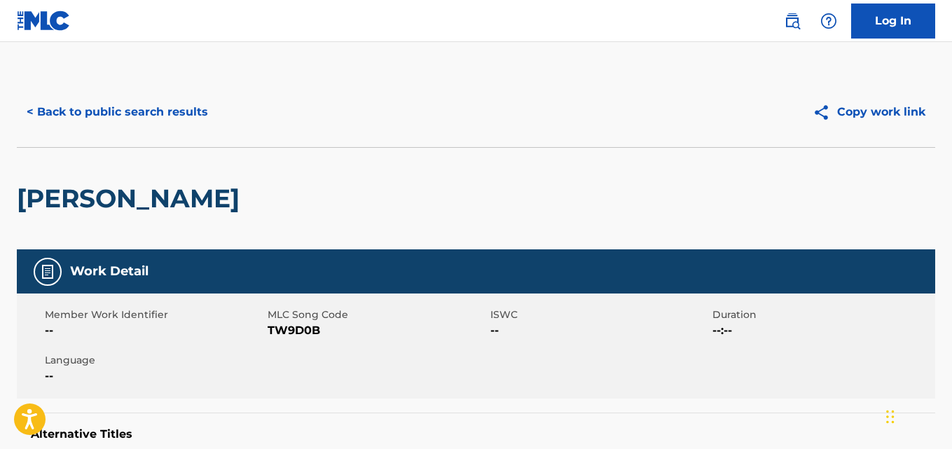
click at [60, 99] on button "< Back to public search results" at bounding box center [117, 112] width 201 height 35
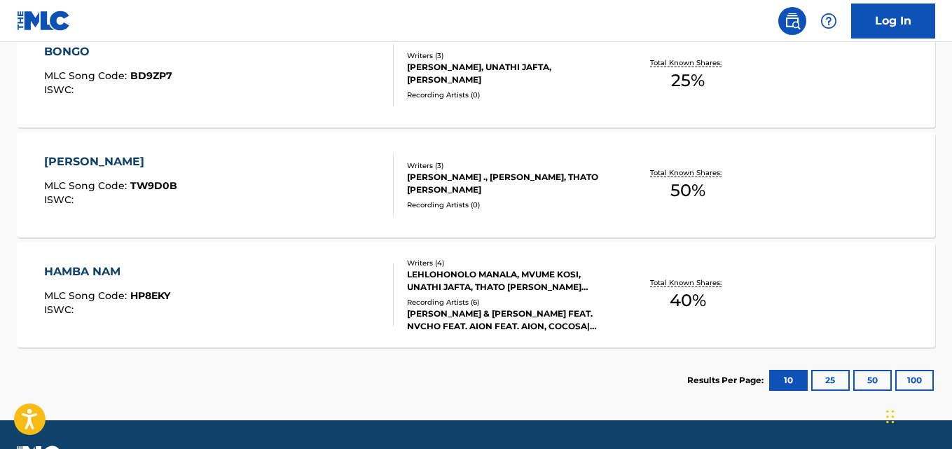
scroll to position [819, 0]
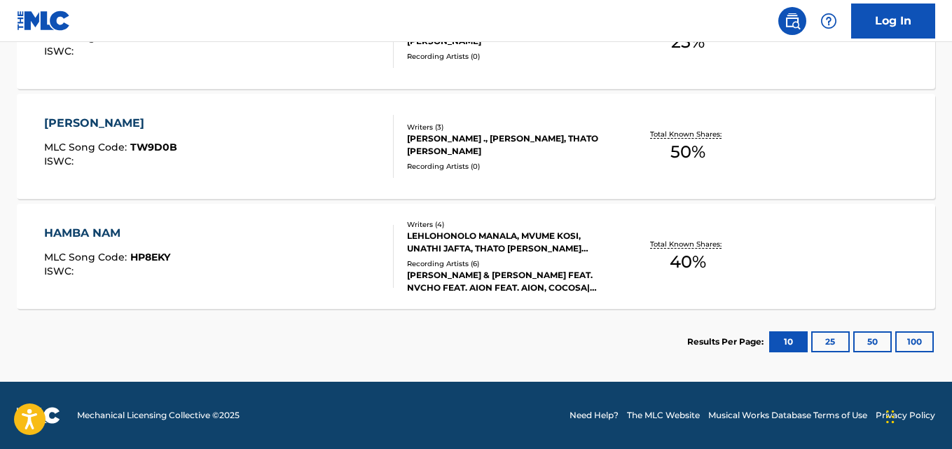
click at [825, 244] on div "HAMBA NAM MLC Song Code : HP8EKY ISWC : Writers ( 4 ) LEHLOHONOLO MANALA, MVUME…" at bounding box center [476, 256] width 918 height 105
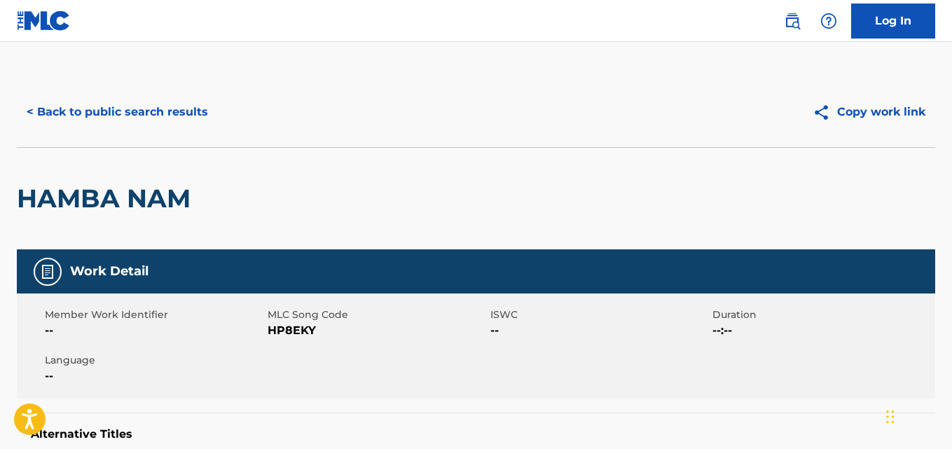
click at [67, 108] on button "< Back to public search results" at bounding box center [117, 112] width 201 height 35
